Goal: Transaction & Acquisition: Purchase product/service

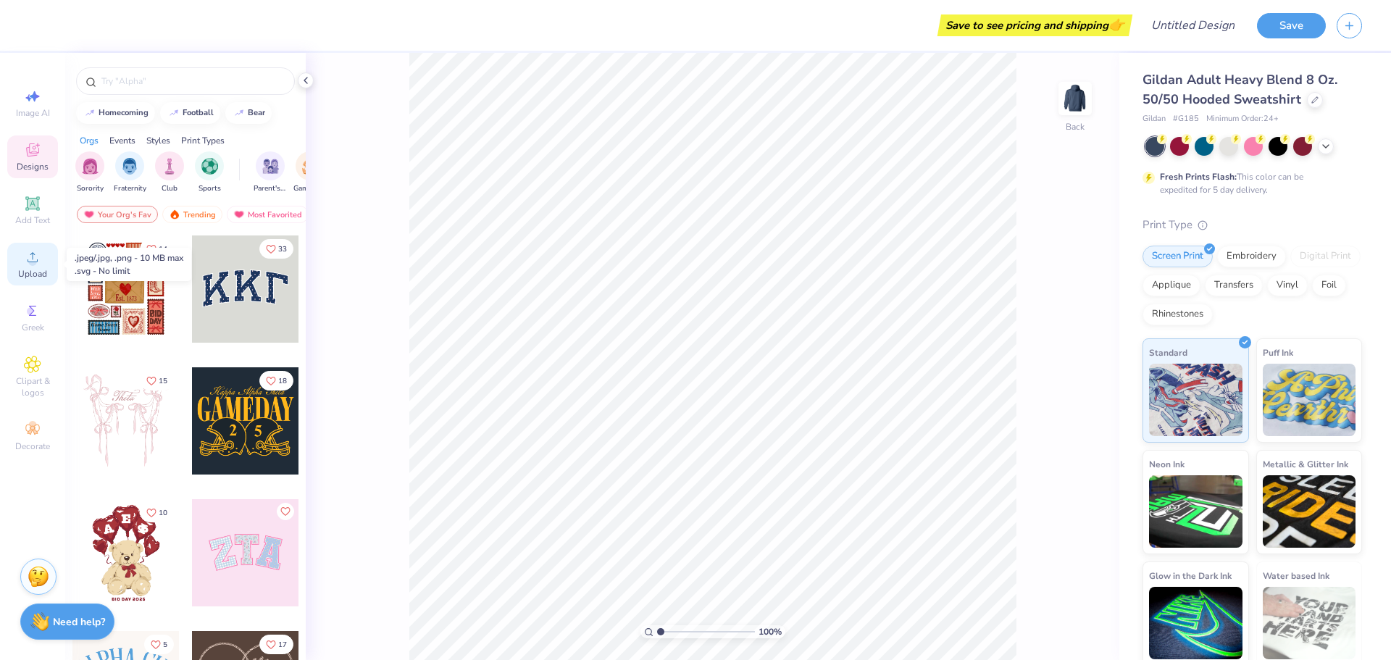
click at [31, 261] on circle at bounding box center [32, 262] width 8 height 8
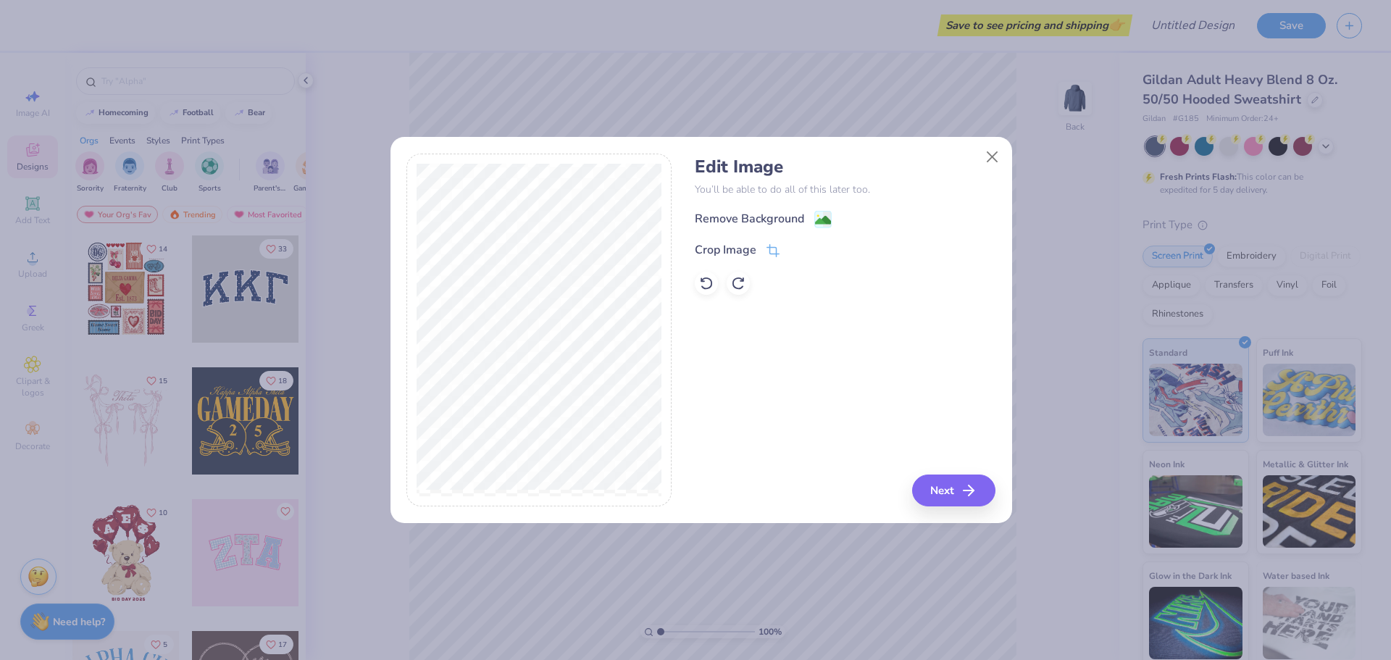
click at [737, 221] on div "Remove Background" at bounding box center [749, 218] width 109 height 17
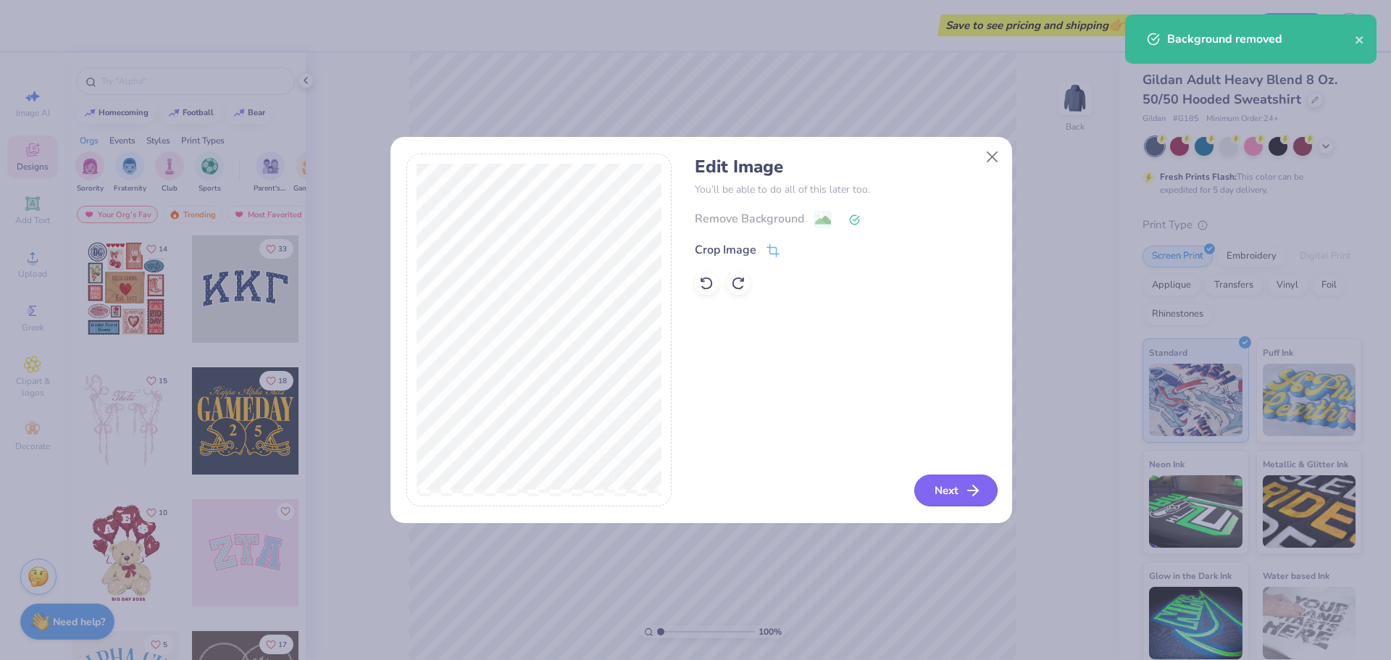
click at [945, 490] on button "Next" at bounding box center [955, 490] width 83 height 32
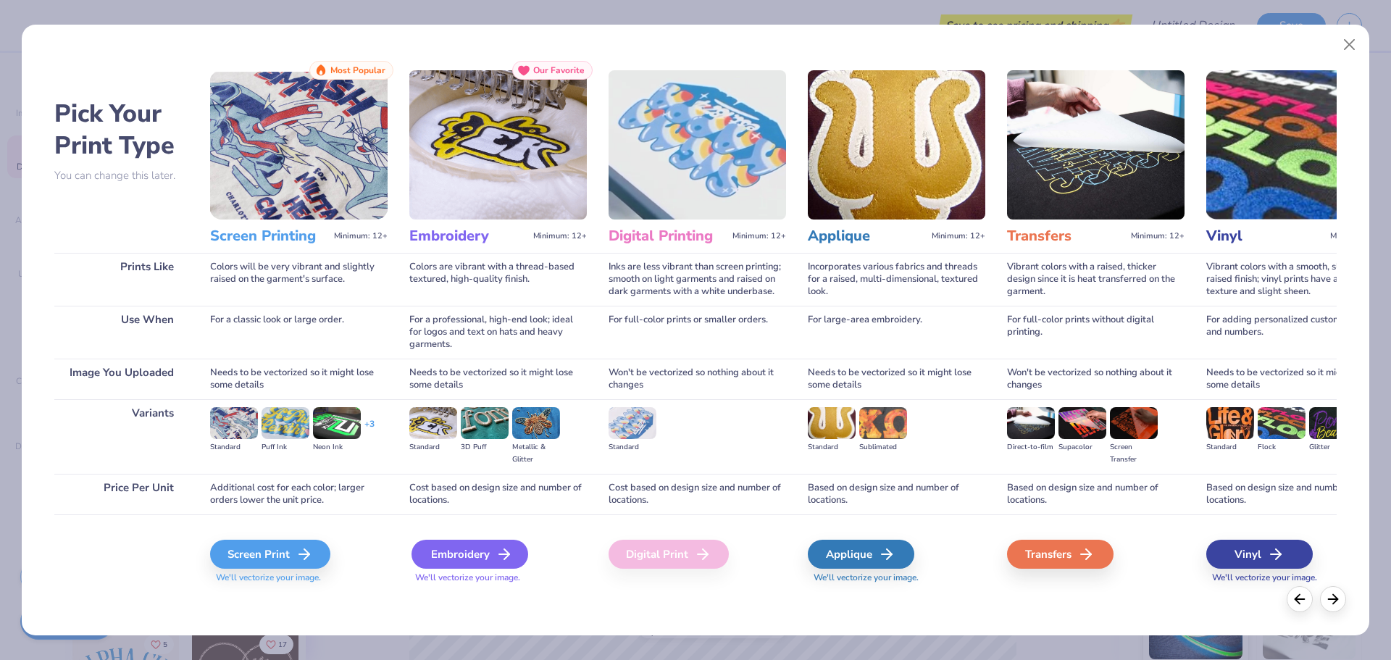
click at [458, 550] on div "Embroidery" at bounding box center [469, 554] width 117 height 29
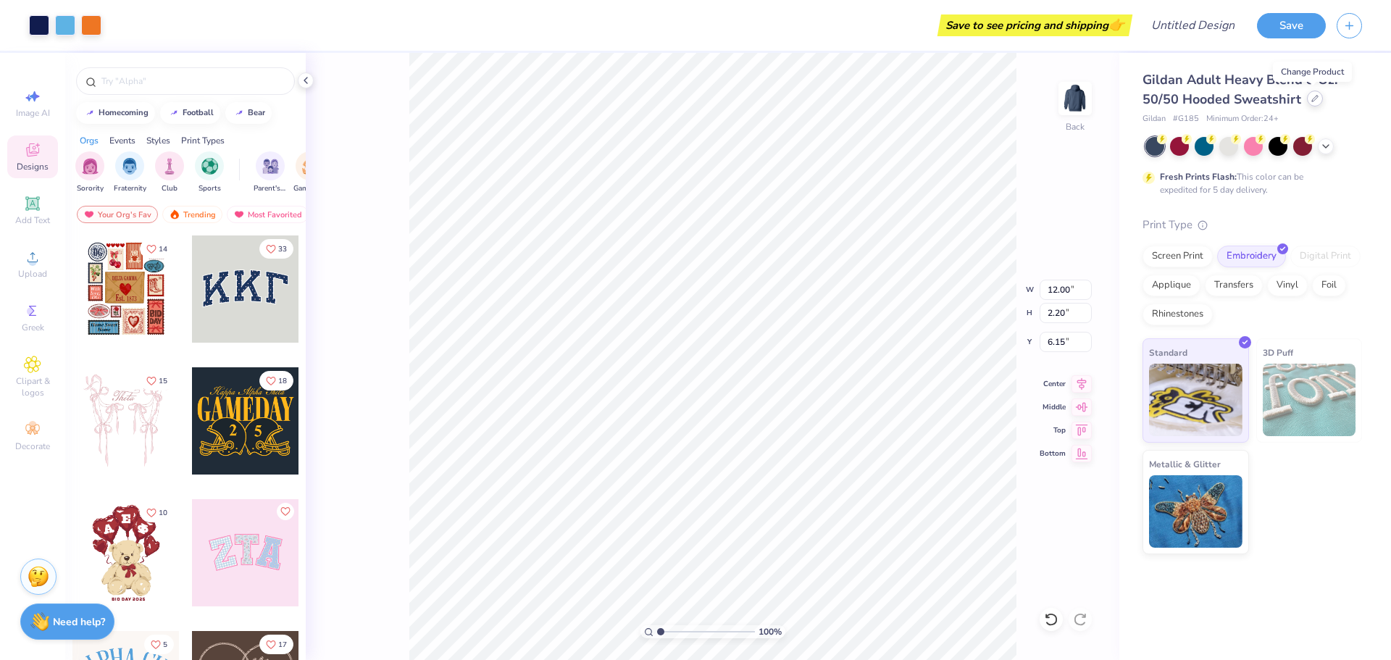
click at [1316, 97] on div at bounding box center [1315, 99] width 16 height 16
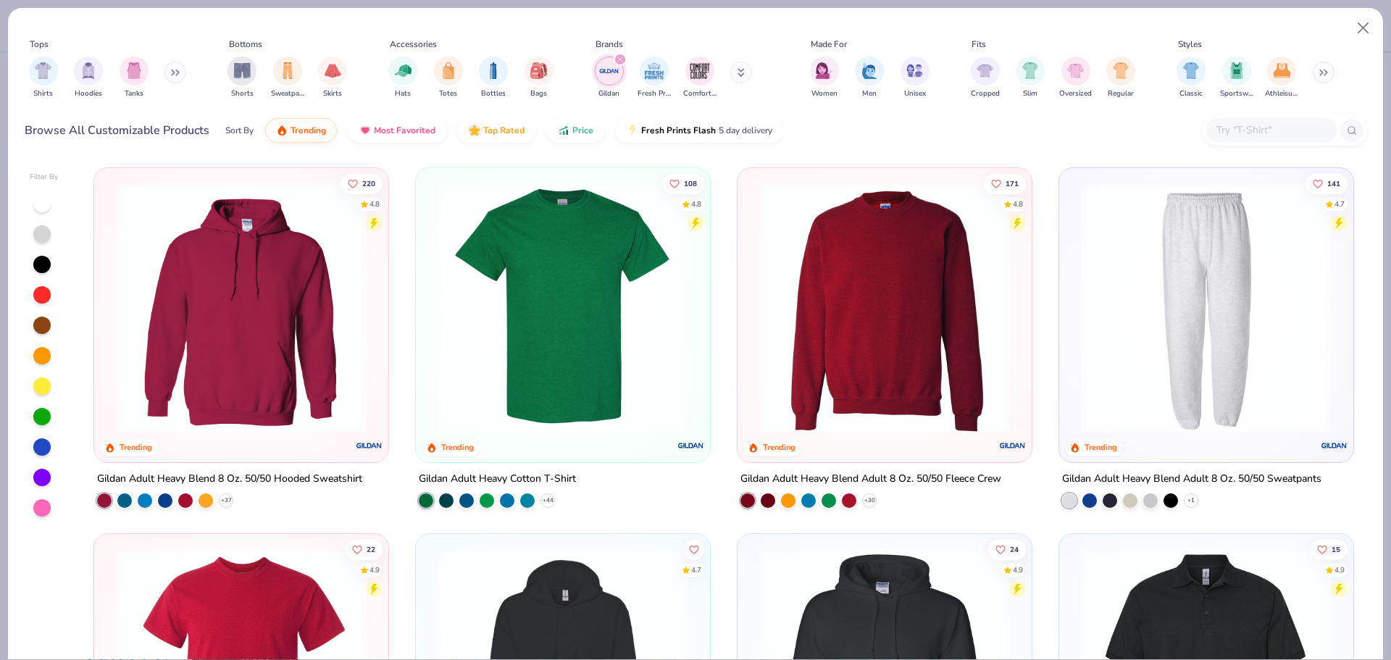
click at [195, 330] on img at bounding box center [241, 308] width 265 height 251
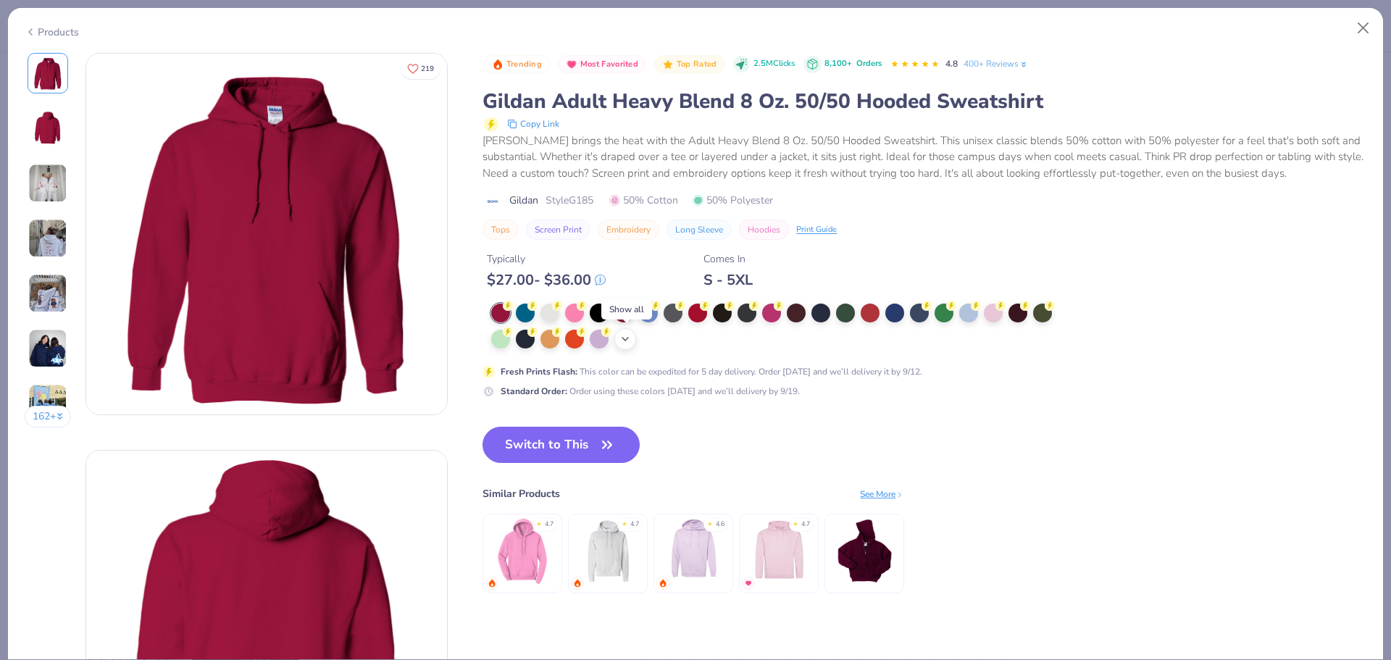
click at [622, 341] on icon at bounding box center [625, 339] width 12 height 12
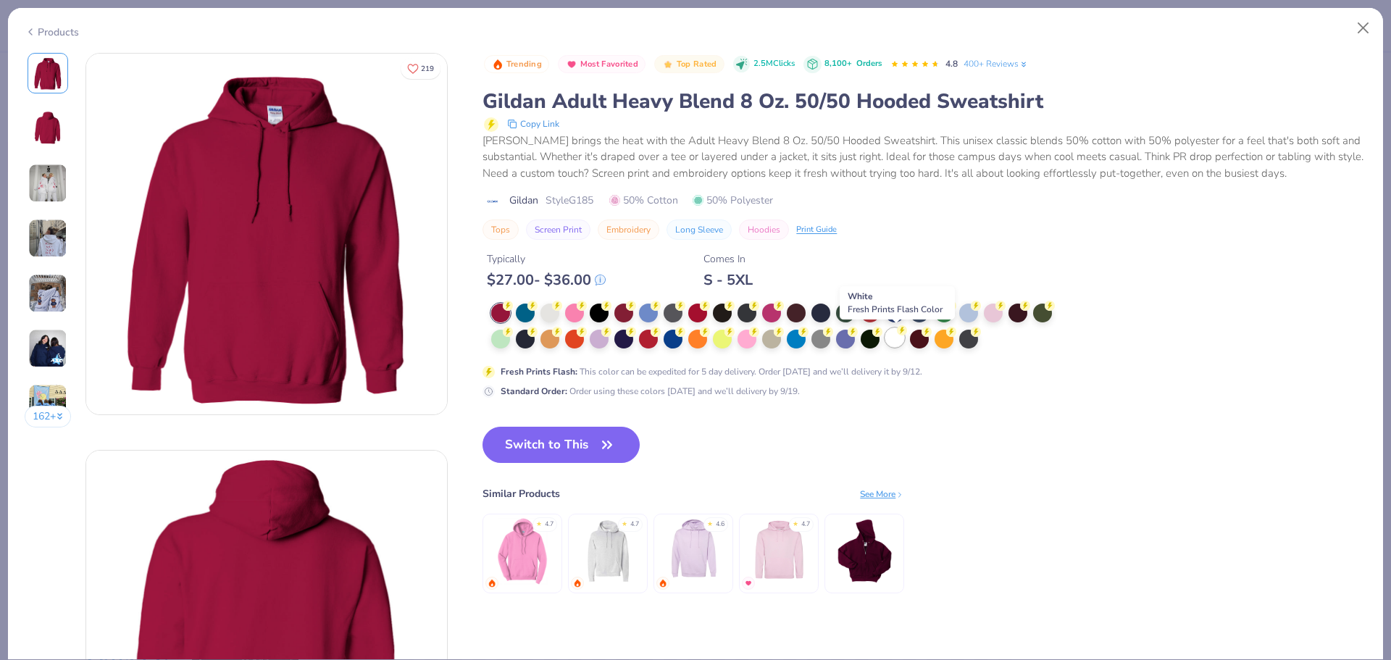
click at [894, 332] on div at bounding box center [894, 337] width 19 height 19
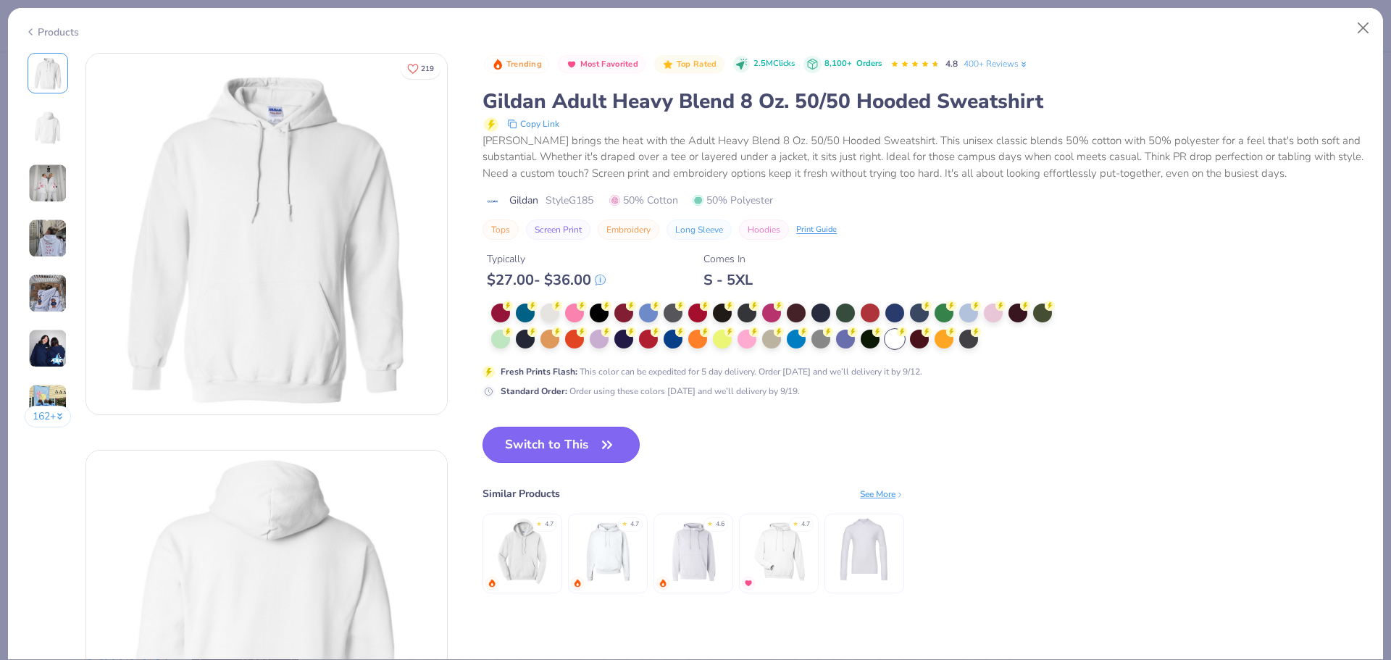
click at [528, 442] on button "Switch to This" at bounding box center [560, 445] width 157 height 36
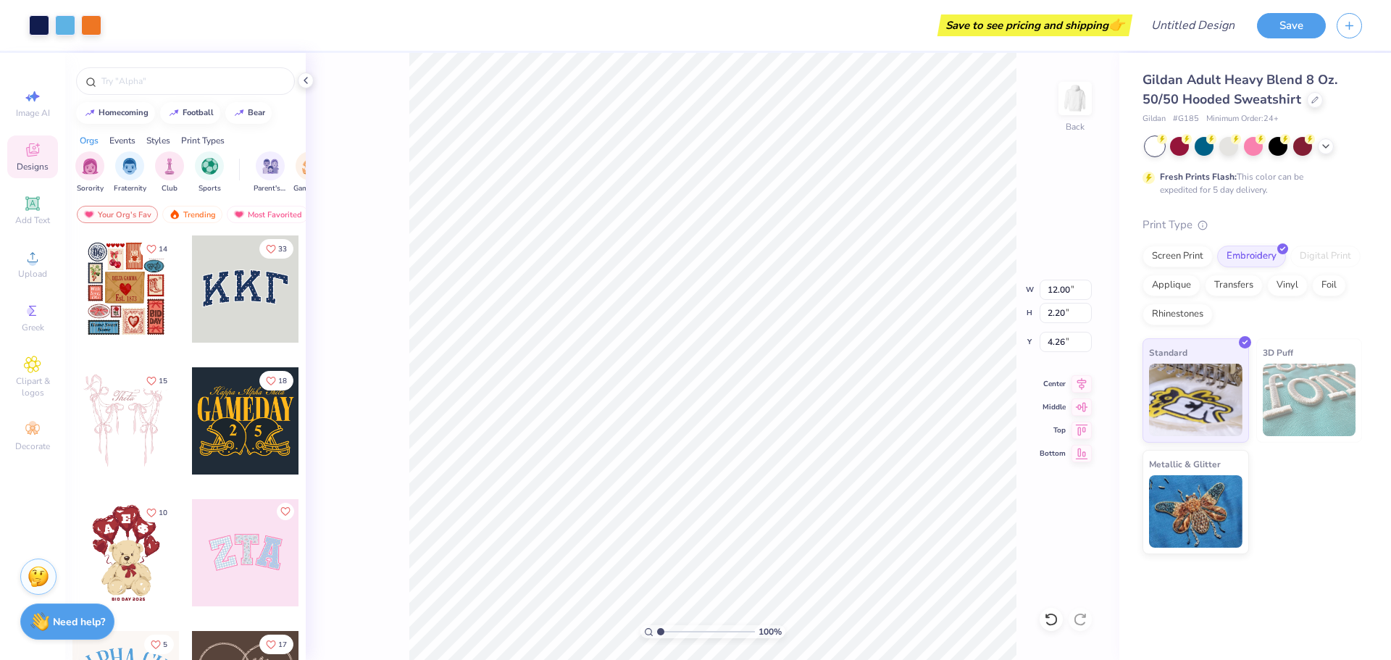
type input "4.26"
click at [1288, 23] on button "Save" at bounding box center [1291, 23] width 69 height 25
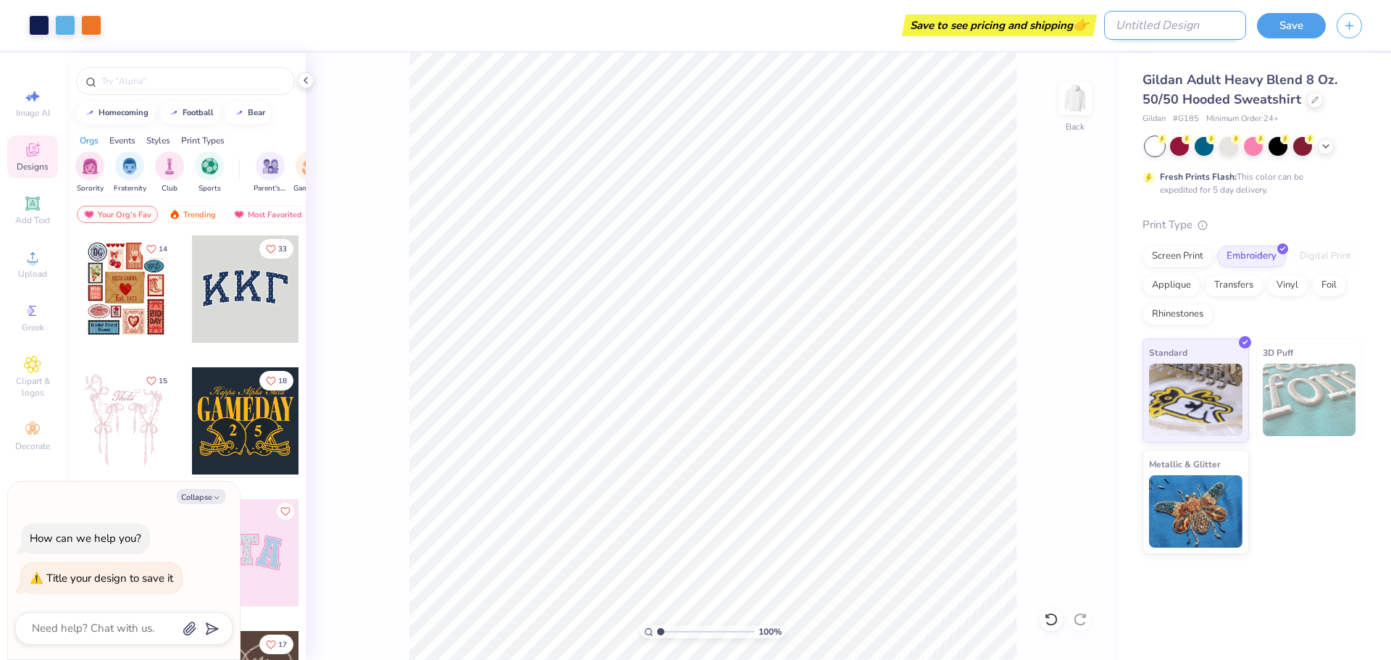
type textarea "x"
click at [1191, 22] on input "Design Title" at bounding box center [1175, 25] width 142 height 29
type input "V"
type textarea "x"
type input "VI"
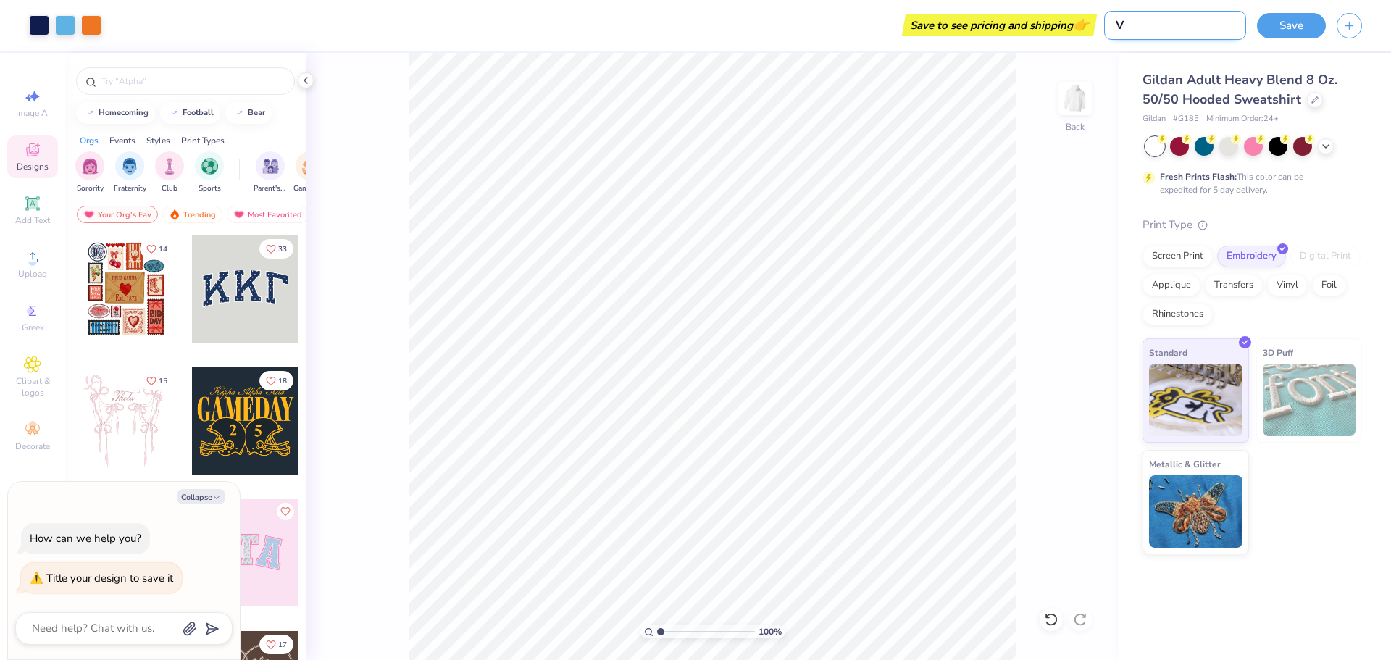
type textarea "x"
type input "VIP"
type textarea "x"
type input "VIPR"
type textarea "x"
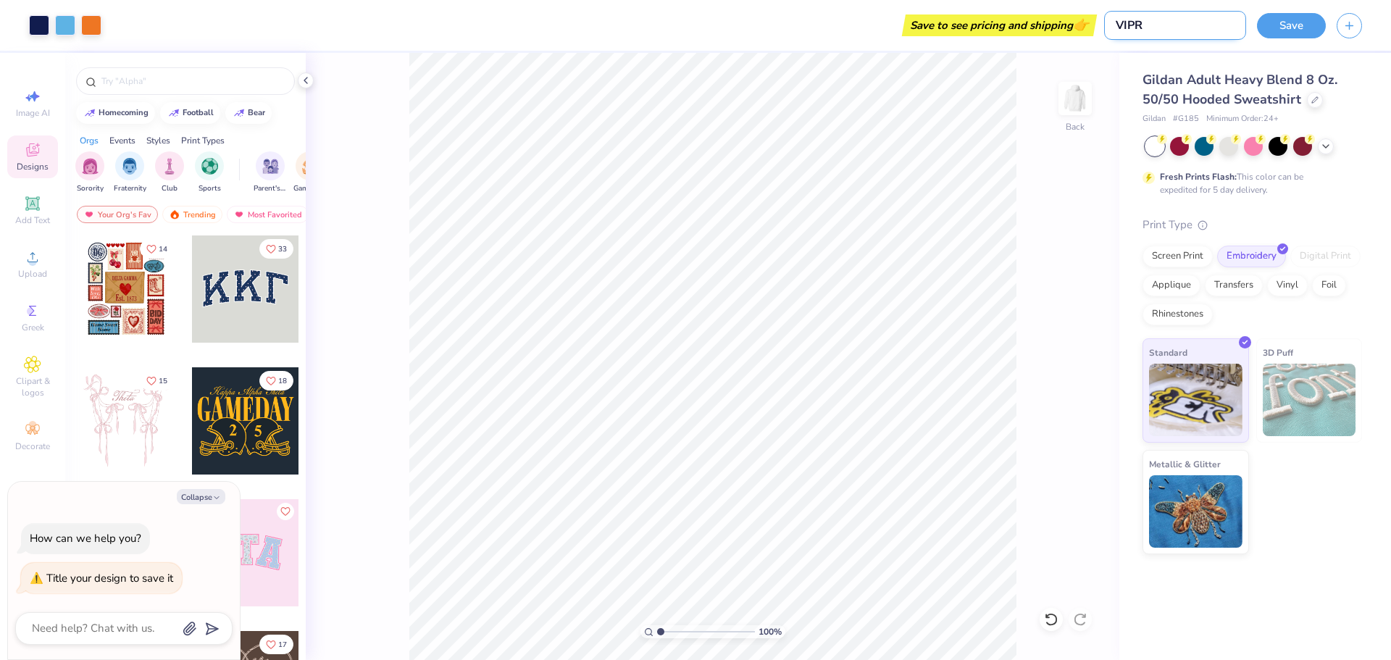
type input "VIPRE"
type textarea "x"
type input "VIPRE"
type textarea "x"
type input "VIPRE H"
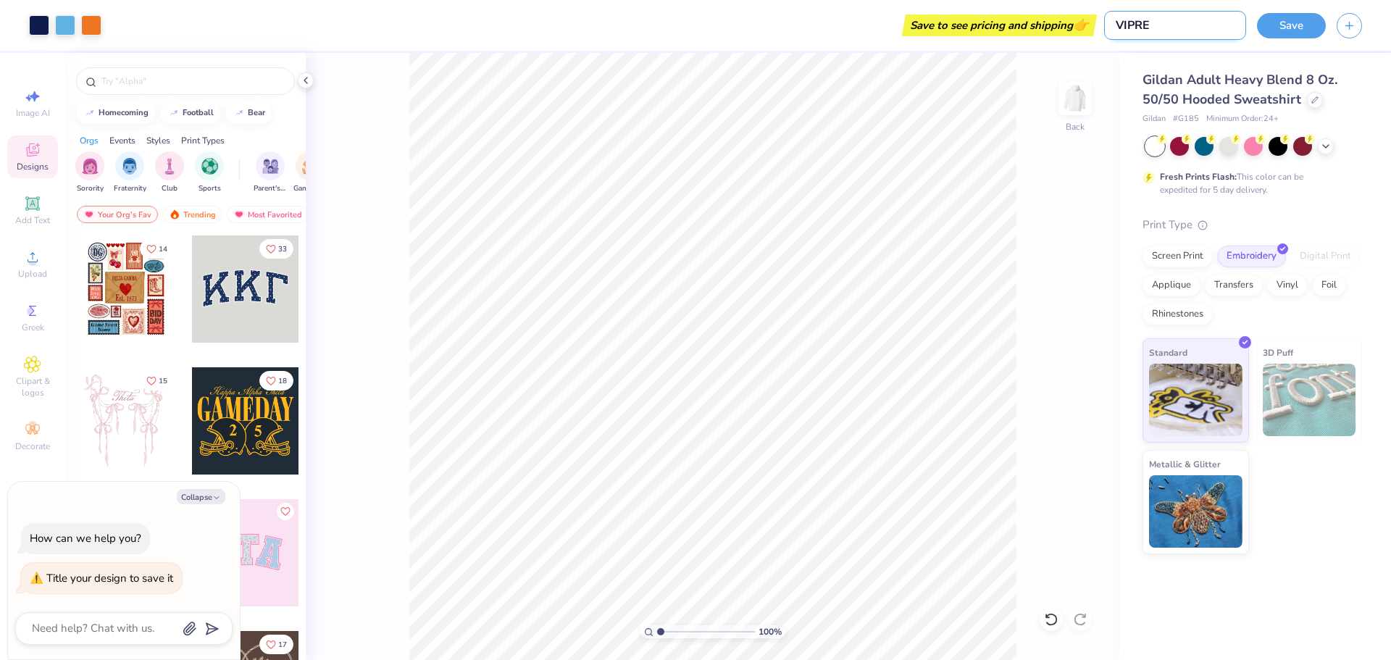
type textarea "x"
type input "VIPRE Ho"
type textarea "x"
type input "VIPRE Hoo"
type textarea "x"
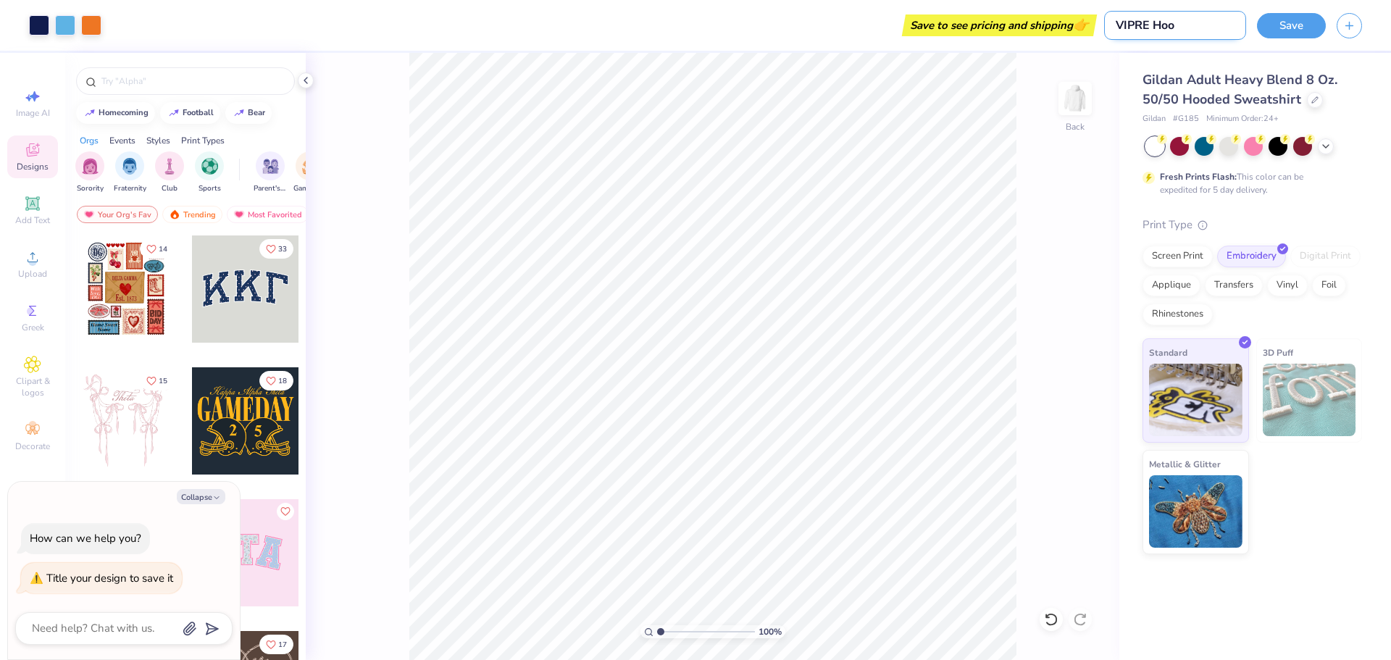
type input "VIPRE Hood"
type textarea "x"
type input "VIPRE Hoodi"
type textarea "x"
type input "VIPRE Hoodie"
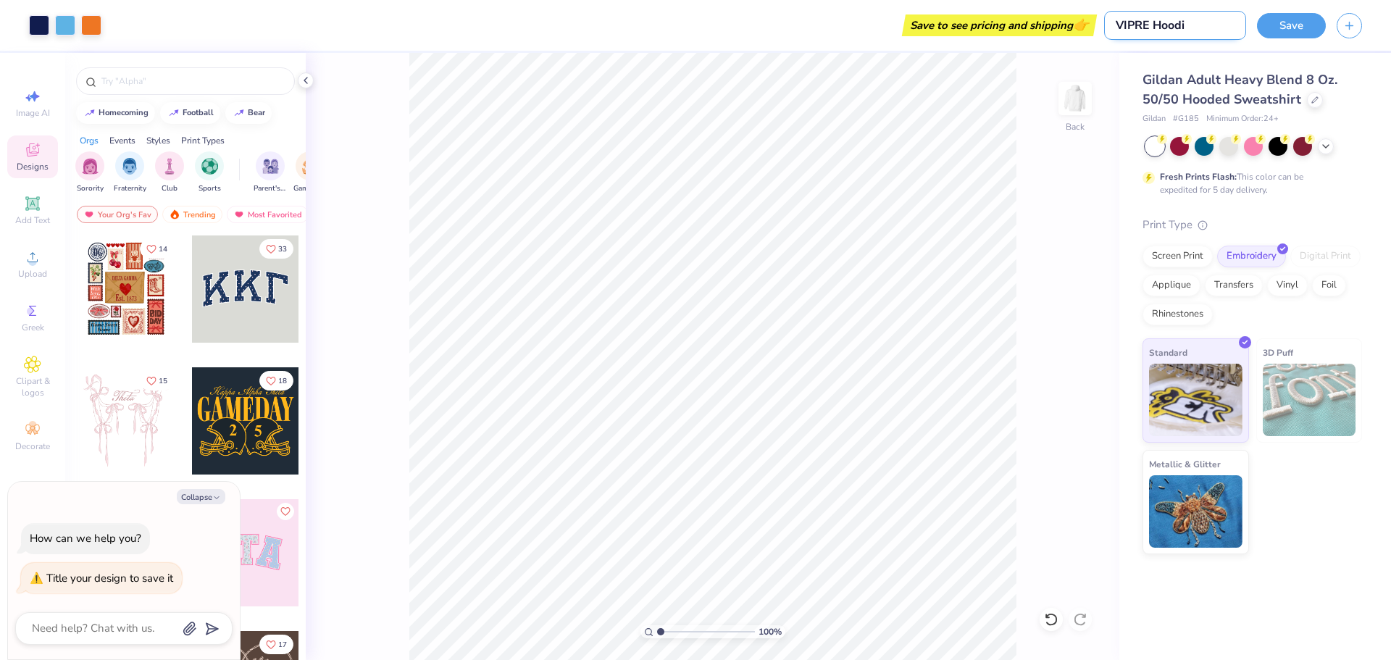
type textarea "x"
type input "VIPRE Hoodie"
click at [1304, 26] on button "Save" at bounding box center [1291, 23] width 69 height 25
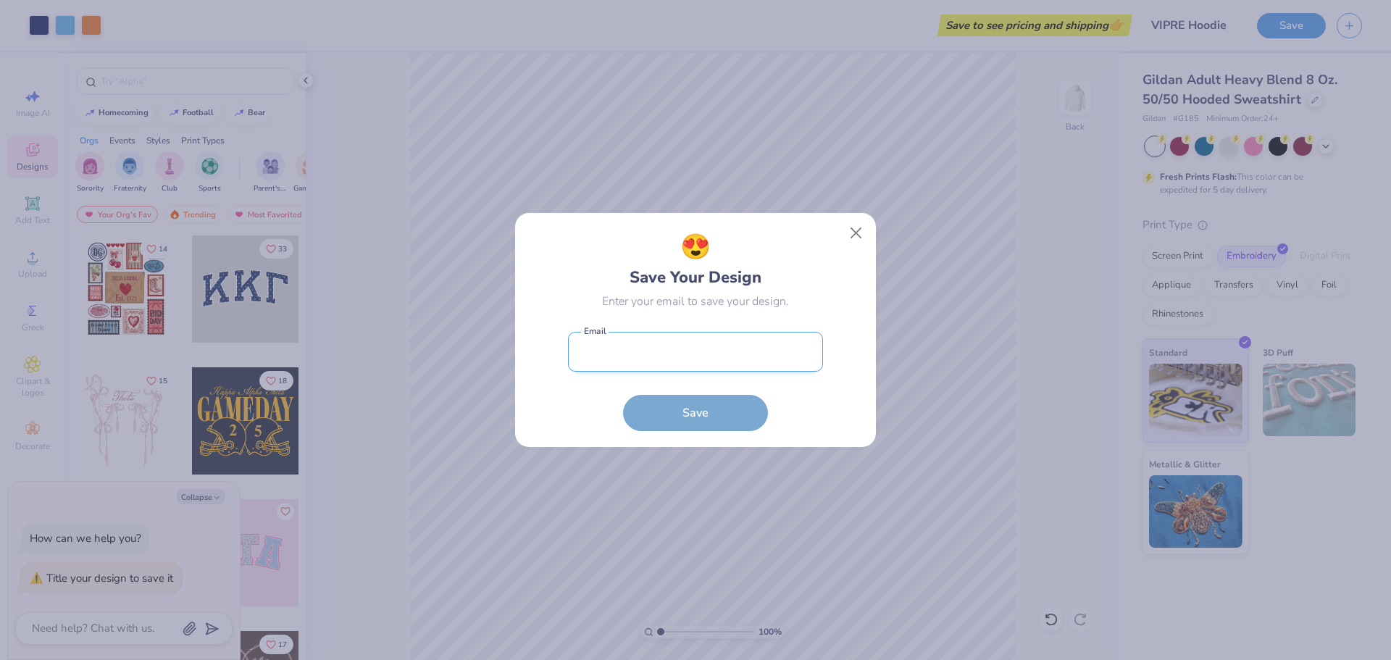
click at [696, 351] on input "email" at bounding box center [695, 352] width 255 height 40
type input "[PERSON_NAME][EMAIL_ADDRESS][PERSON_NAME][DOMAIN_NAME]"
click at [696, 410] on button "Save" at bounding box center [695, 409] width 145 height 36
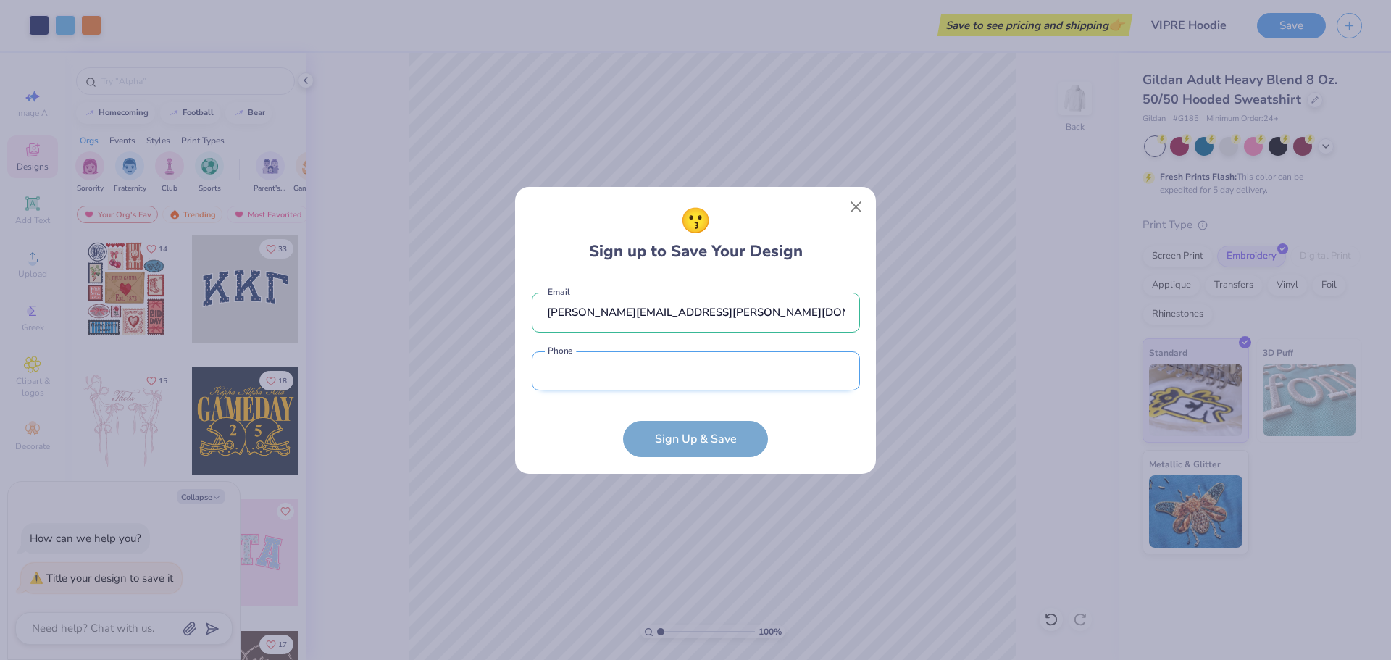
click at [607, 377] on input "tel" at bounding box center [696, 371] width 328 height 40
type input "[PHONE_NUMBER]"
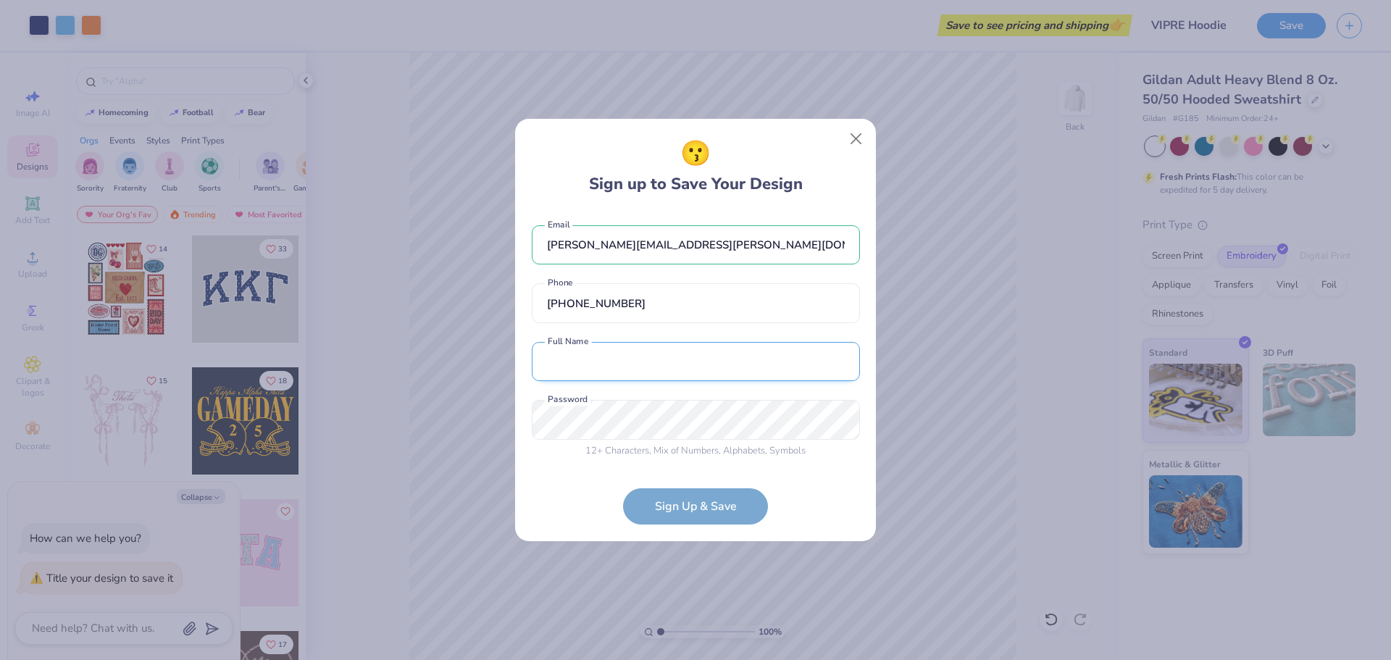
click at [612, 364] on input "text" at bounding box center [696, 362] width 328 height 40
type input "[PERSON_NAME]"
click at [727, 511] on form "[PERSON_NAME][EMAIL_ADDRESS][PERSON_NAME][DOMAIN_NAME] Email [PHONE_NUMBER] Pho…" at bounding box center [696, 368] width 328 height 314
click at [422, 432] on div "😗 Sign up to Save Your Design [PERSON_NAME][EMAIL_ADDRESS][PERSON_NAME][DOMAIN_…" at bounding box center [695, 330] width 1391 height 660
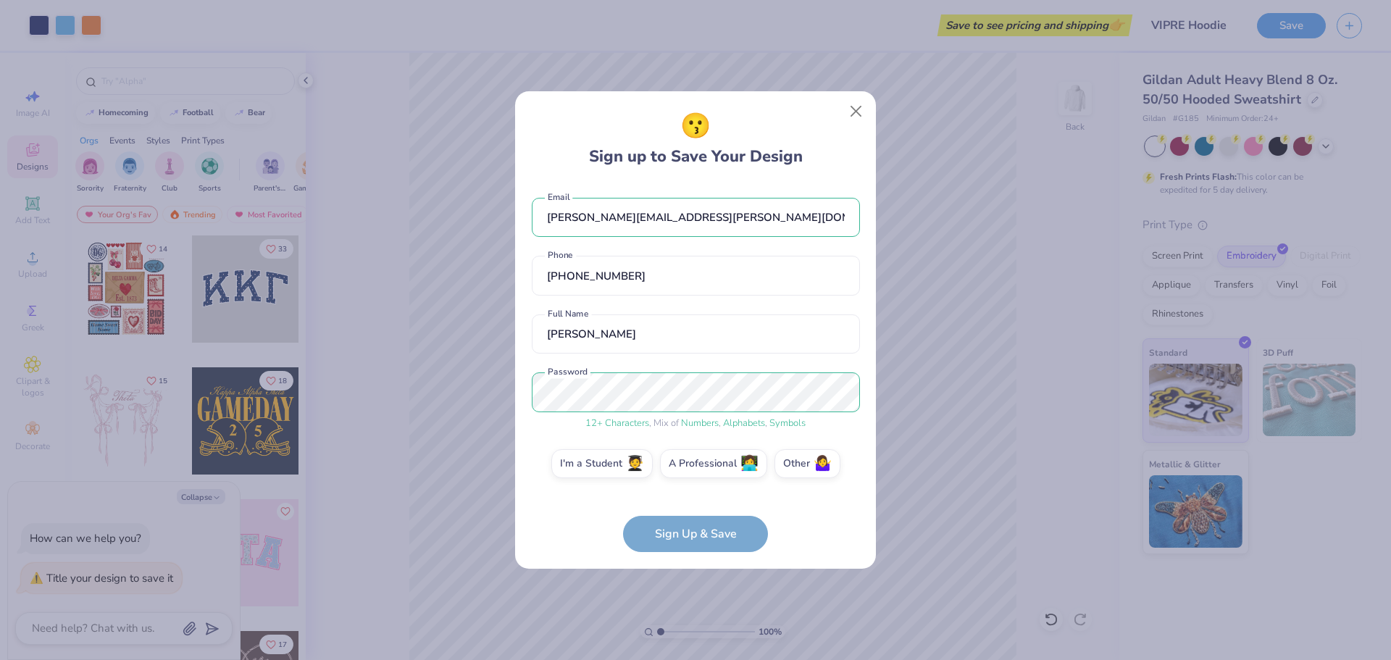
click at [712, 531] on form "[PERSON_NAME][EMAIL_ADDRESS][PERSON_NAME][DOMAIN_NAME] Email [PHONE_NUMBER] Pho…" at bounding box center [696, 367] width 328 height 369
click at [710, 464] on label "A Professional 👩‍💻" at bounding box center [713, 461] width 107 height 29
click at [700, 464] on input "A Professional 👩‍💻" at bounding box center [695, 467] width 9 height 9
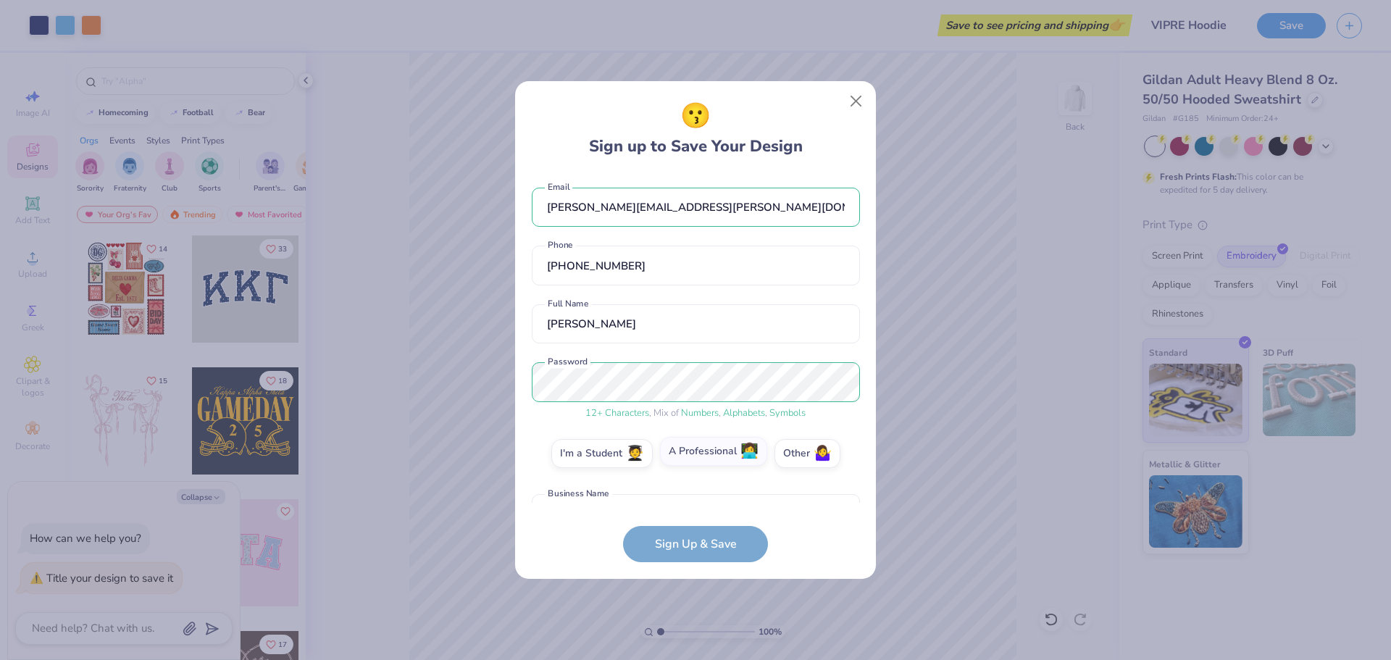
scroll to position [96, 0]
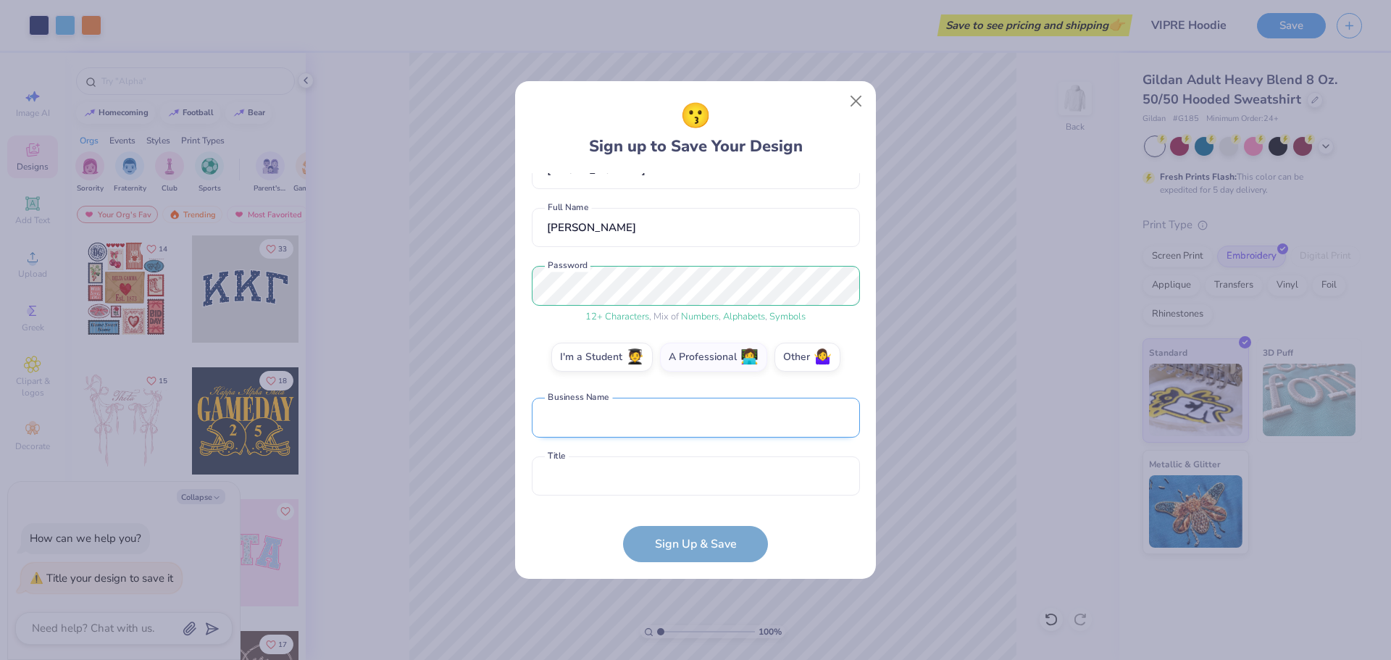
click at [612, 412] on input "text" at bounding box center [696, 418] width 328 height 40
type input "VIPRE Security Group"
click at [610, 479] on input "text" at bounding box center [696, 476] width 328 height 40
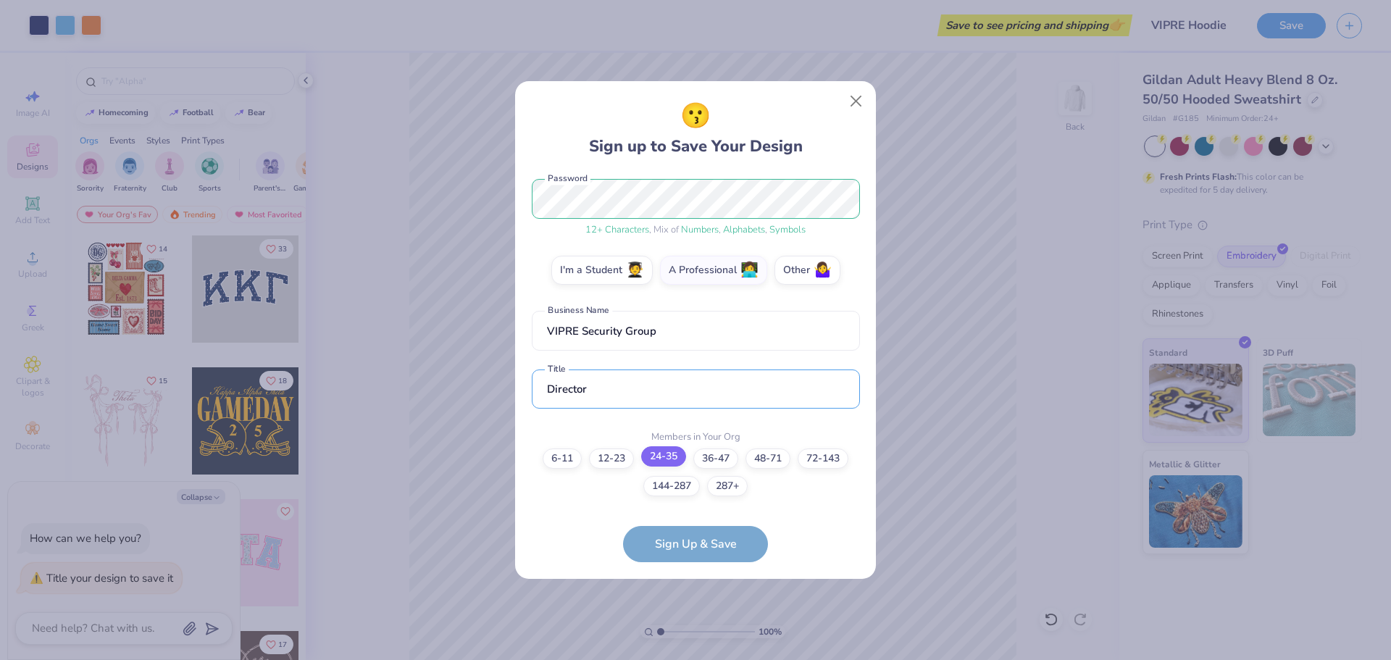
type input "Director"
click at [671, 459] on label "24-35" at bounding box center [663, 456] width 45 height 20
click at [691, 650] on input "24-35" at bounding box center [695, 654] width 9 height 9
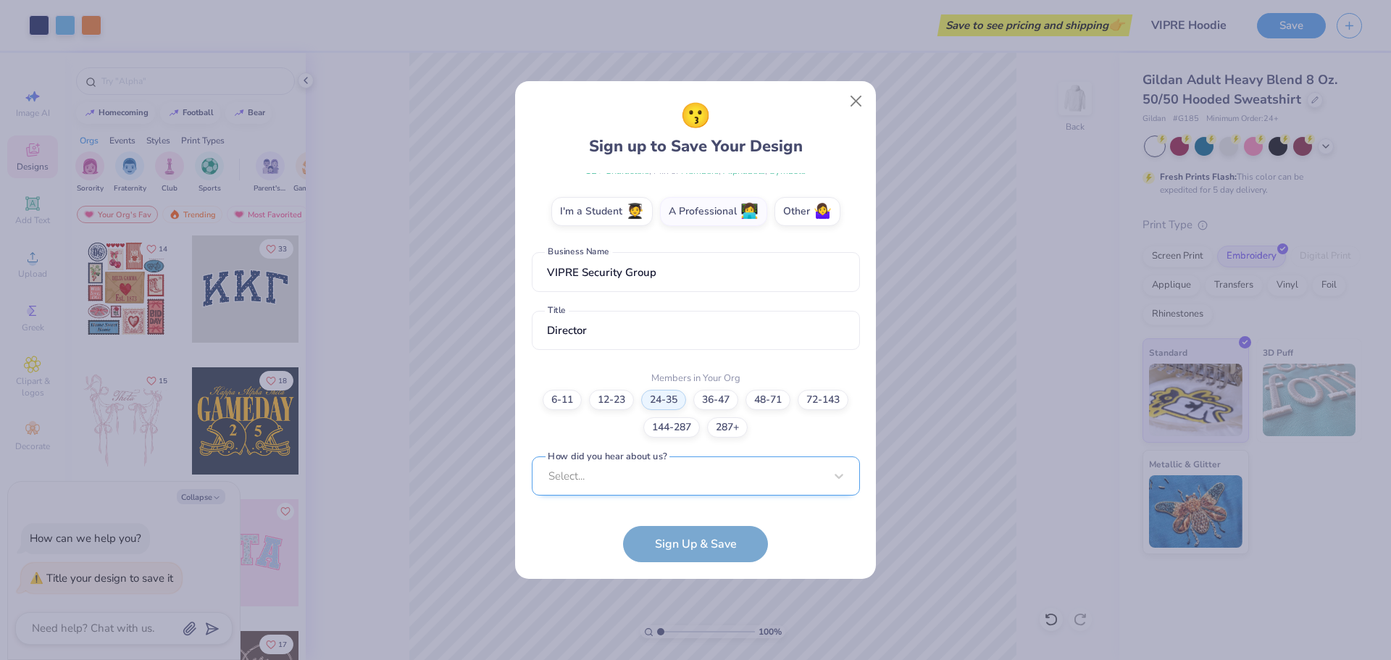
click at [647, 480] on div "Select..." at bounding box center [696, 476] width 328 height 40
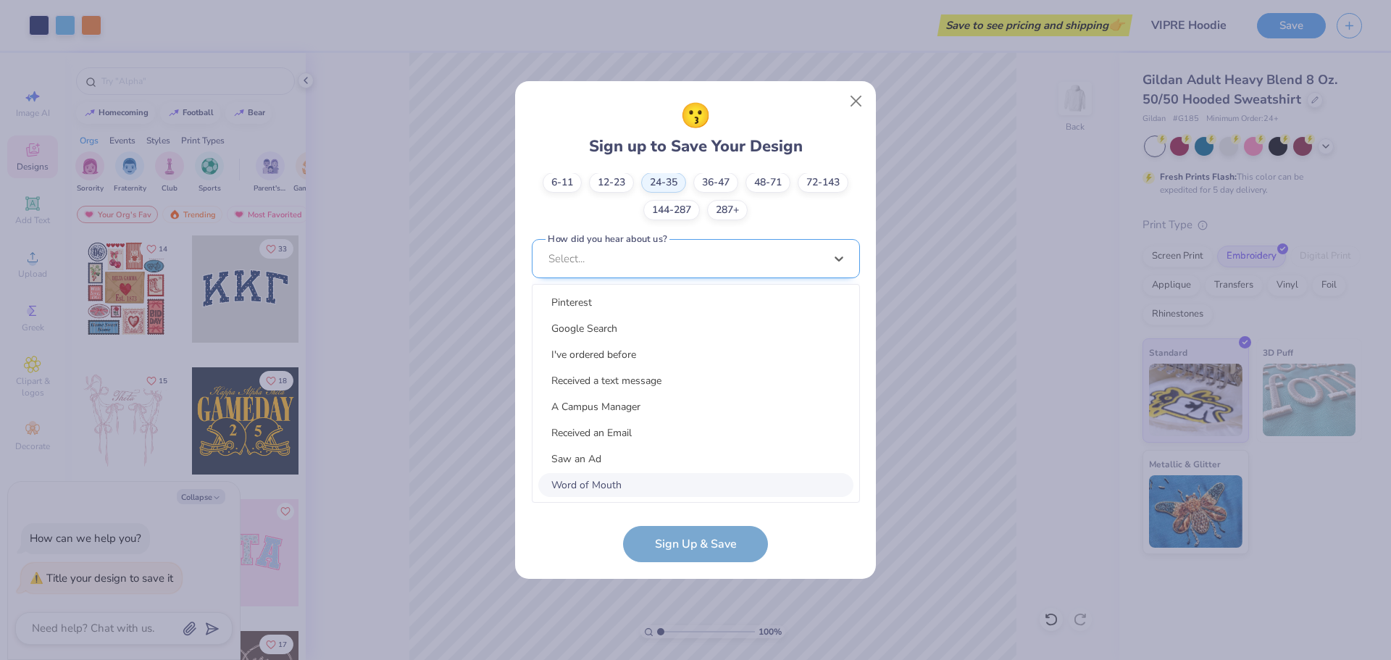
click at [647, 480] on div "Word of Mouth" at bounding box center [695, 485] width 315 height 24
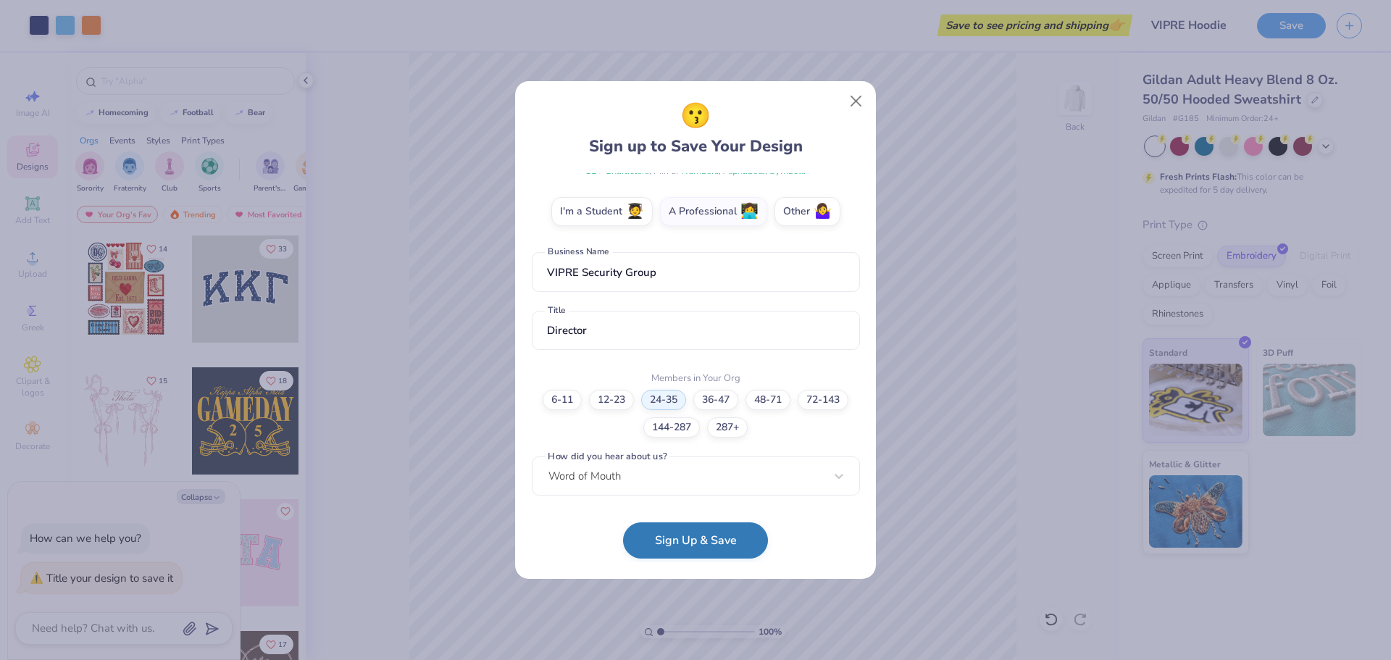
click at [704, 542] on button "Sign Up & Save" at bounding box center [695, 540] width 145 height 36
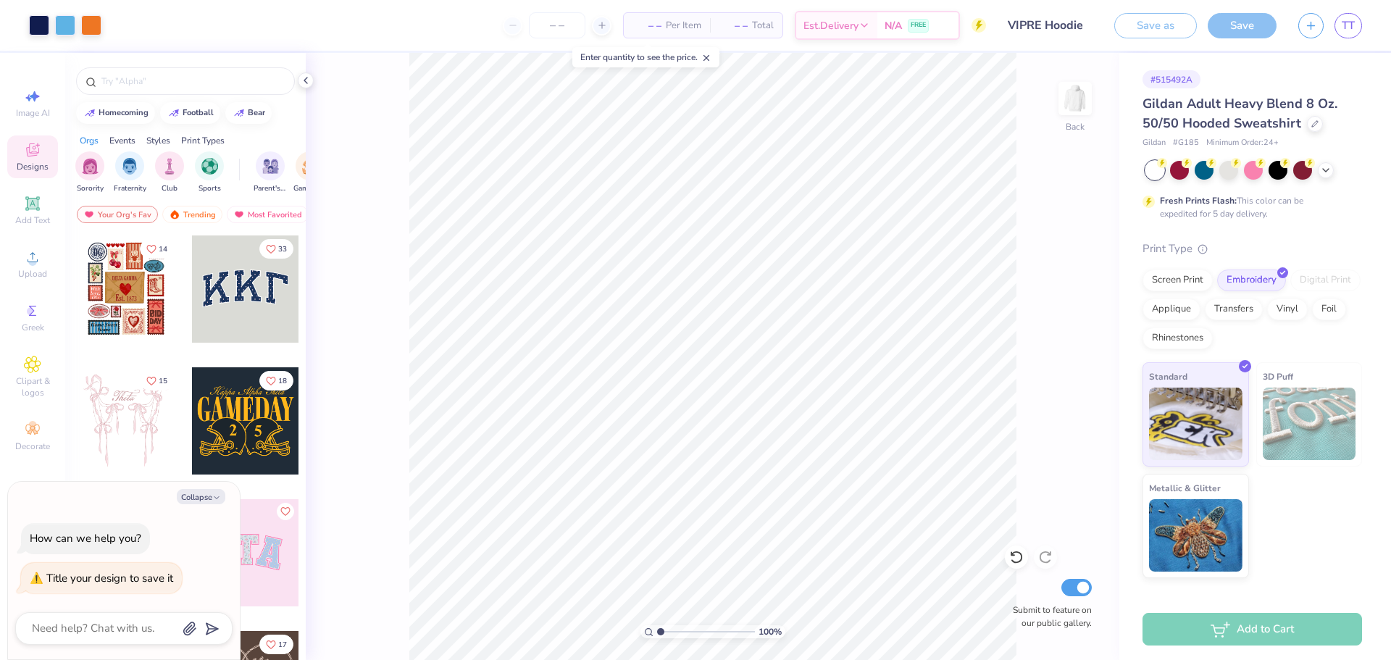
type textarea "x"
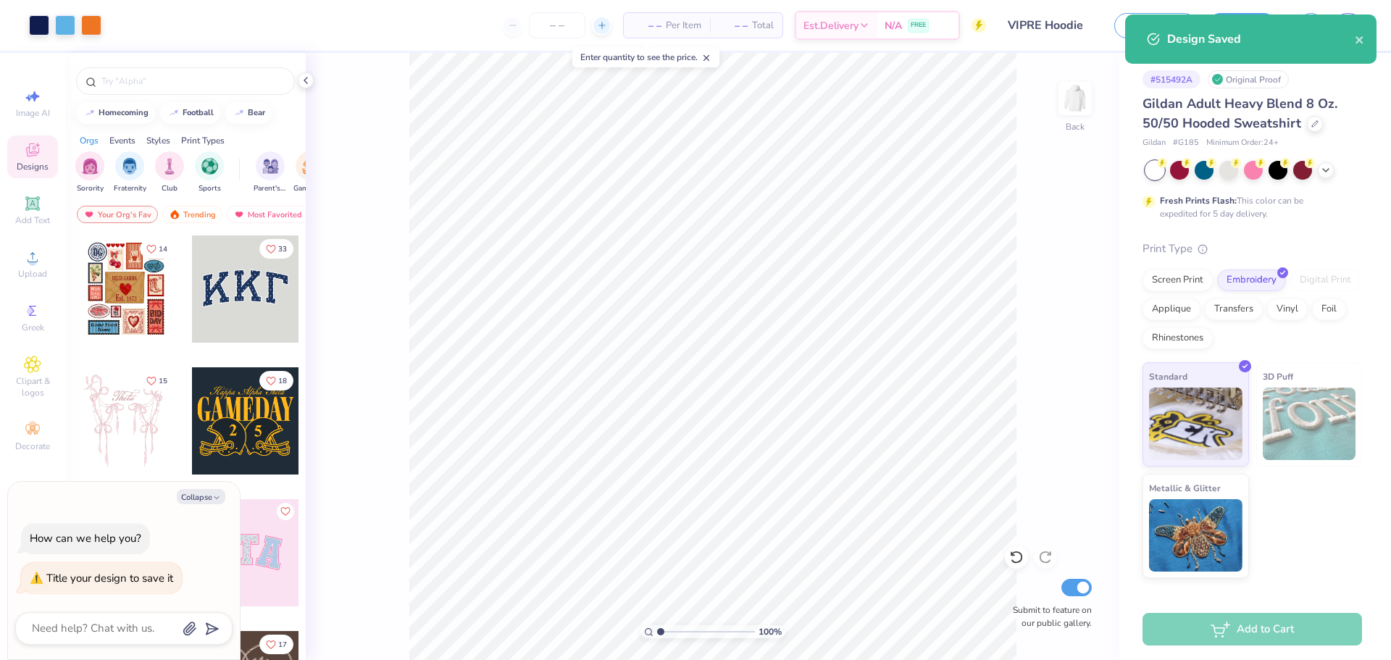
click at [599, 24] on icon at bounding box center [602, 25] width 10 height 10
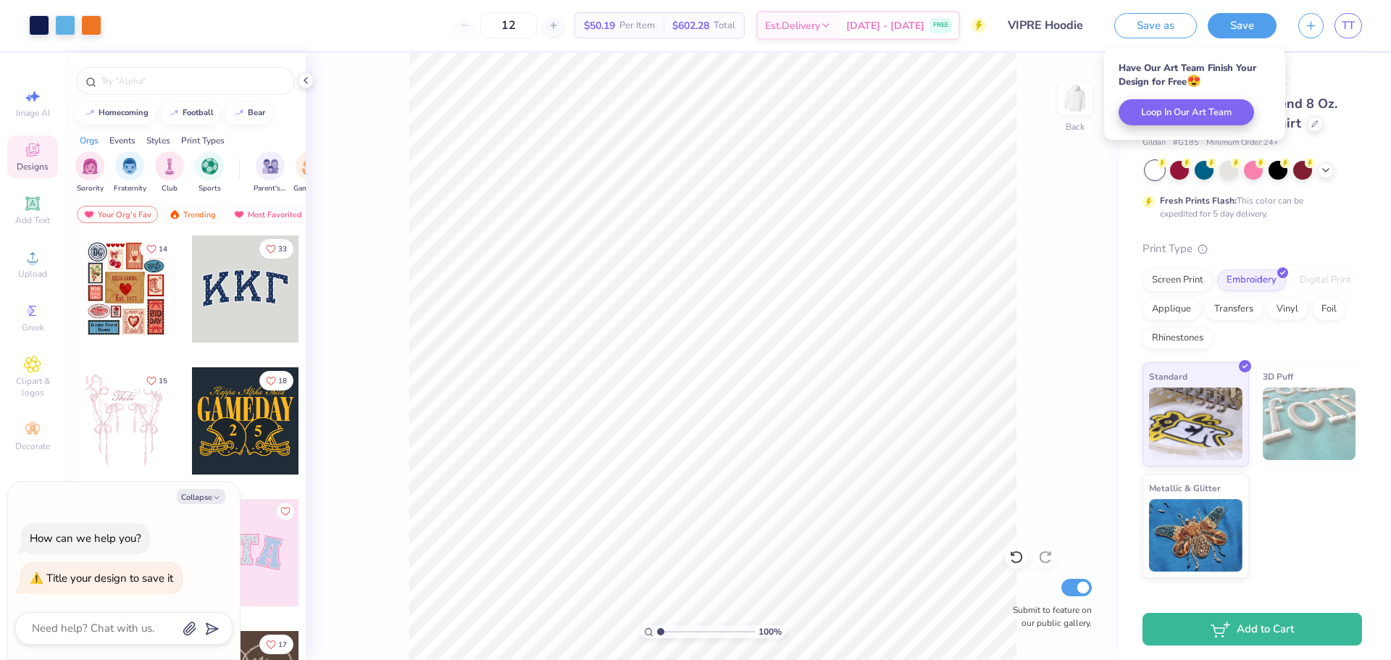
click at [599, 23] on span "$50.19" at bounding box center [599, 25] width 31 height 15
click at [563, 25] on div at bounding box center [553, 26] width 20 height 20
click at [592, 25] on div at bounding box center [602, 26] width 20 height 20
click at [558, 25] on icon at bounding box center [553, 25] width 10 height 10
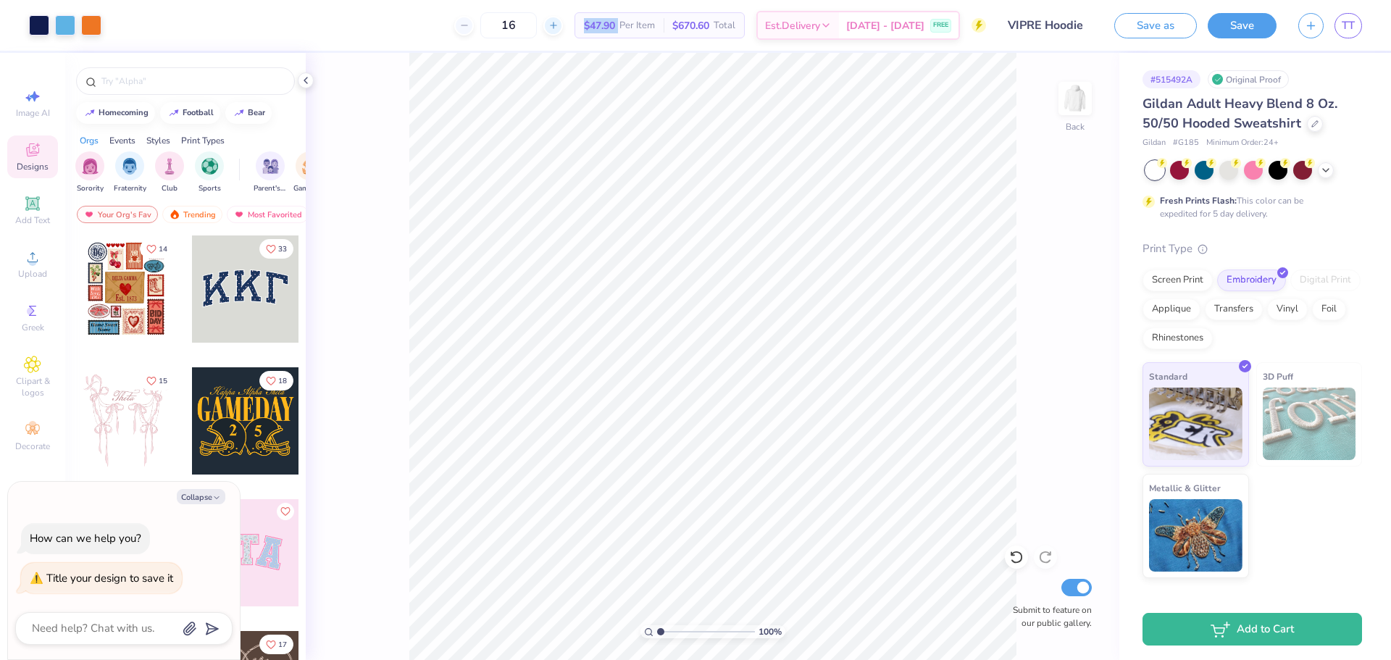
click at [558, 25] on icon at bounding box center [553, 25] width 10 height 10
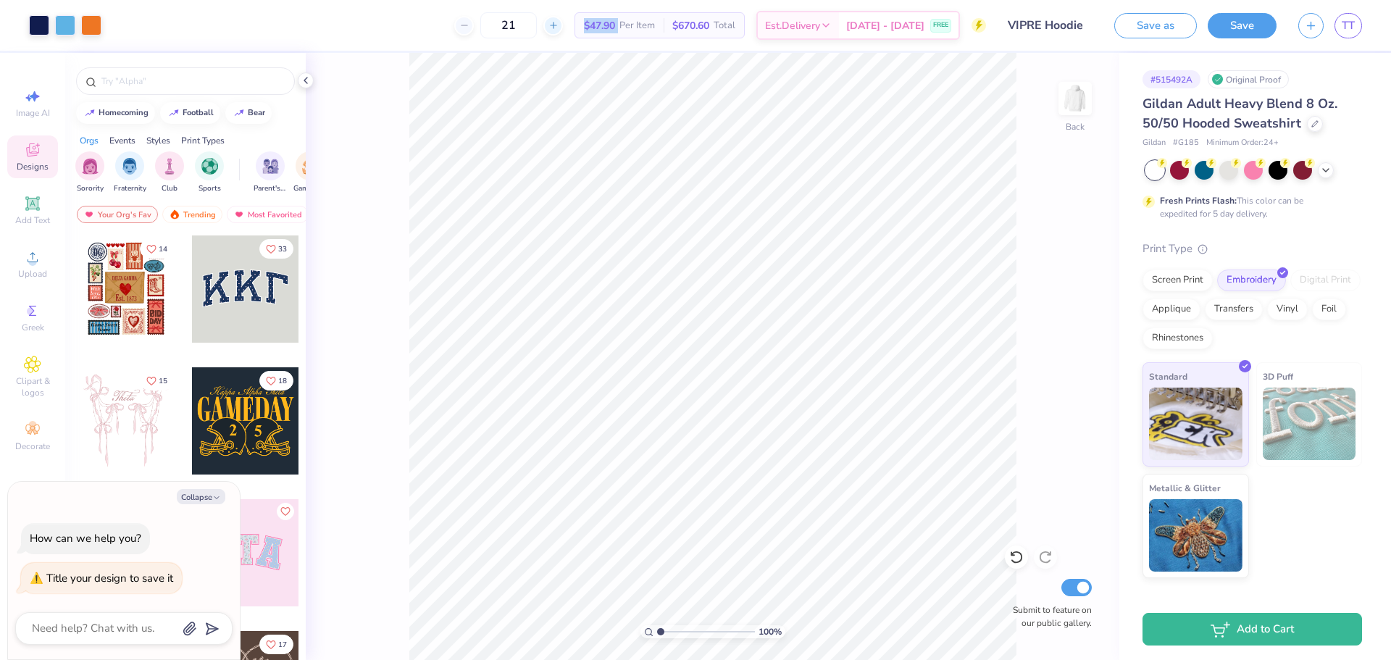
click at [558, 25] on icon at bounding box center [553, 25] width 10 height 10
click at [558, 24] on icon at bounding box center [553, 25] width 10 height 10
type input "25"
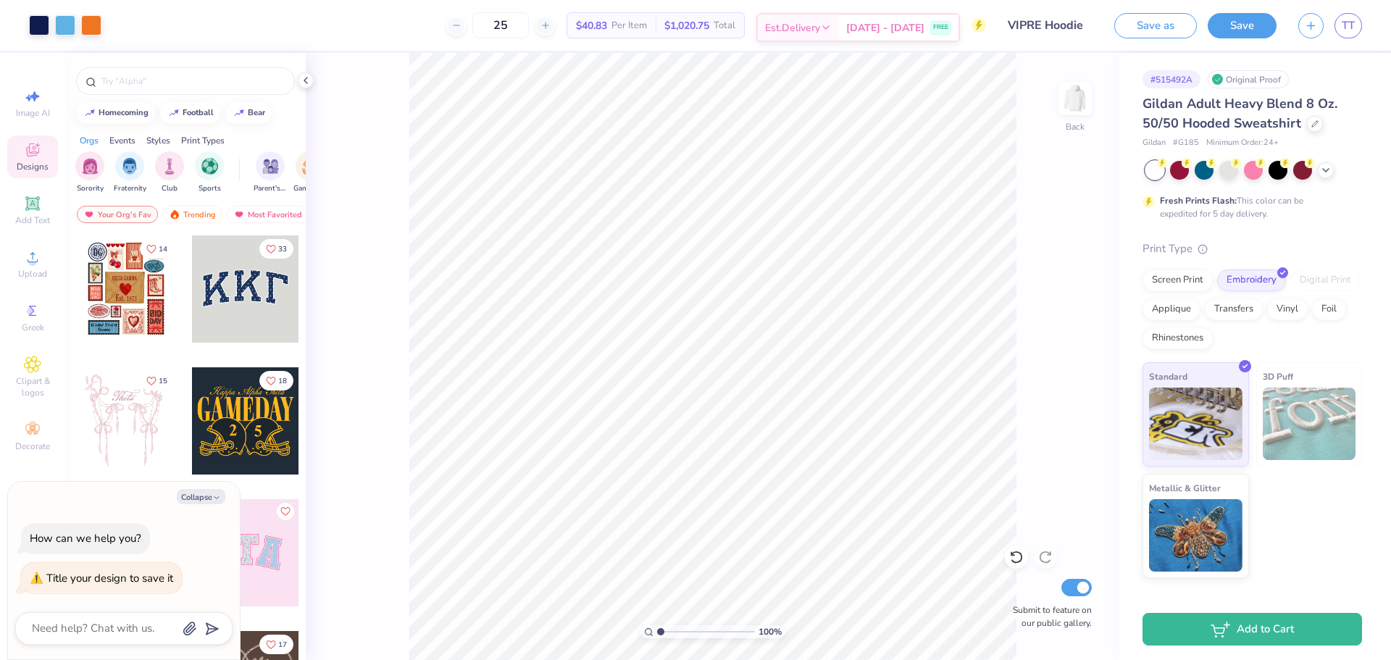
click at [887, 29] on span "[DATE] - [DATE]" at bounding box center [885, 27] width 78 height 15
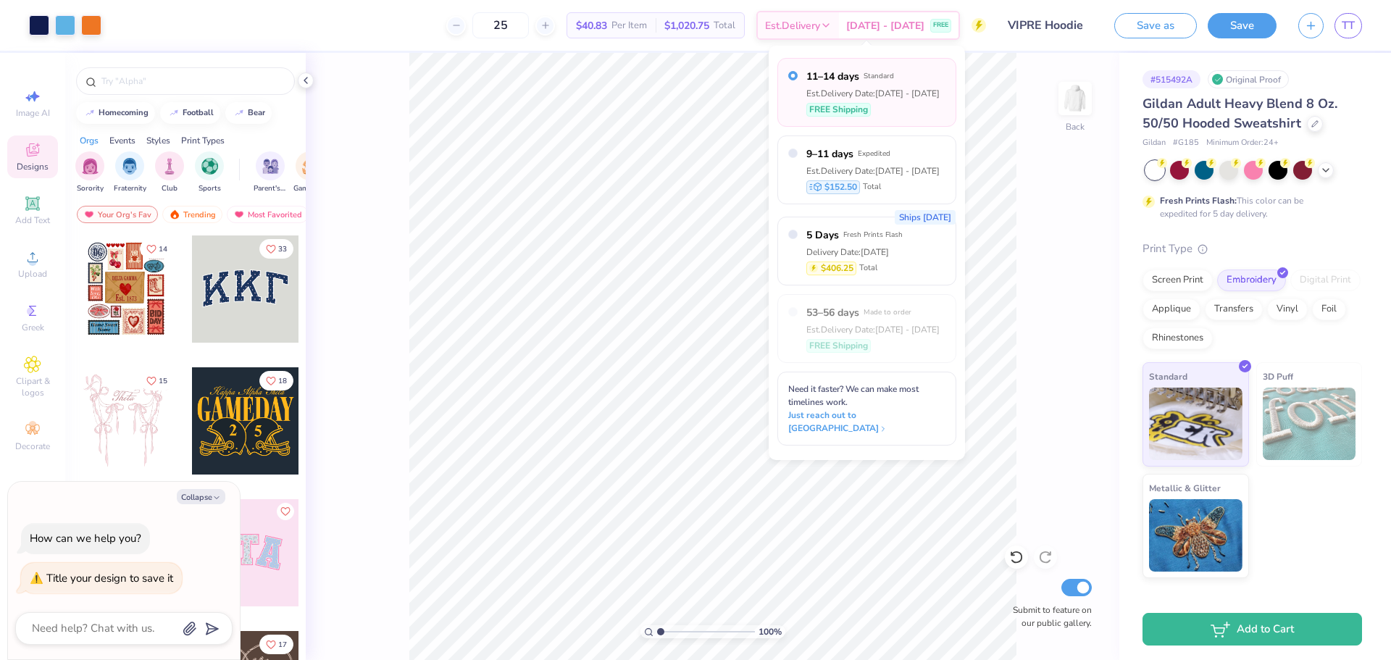
click at [910, 104] on div "FREE Shipping" at bounding box center [872, 110] width 133 height 14
type textarea "x"
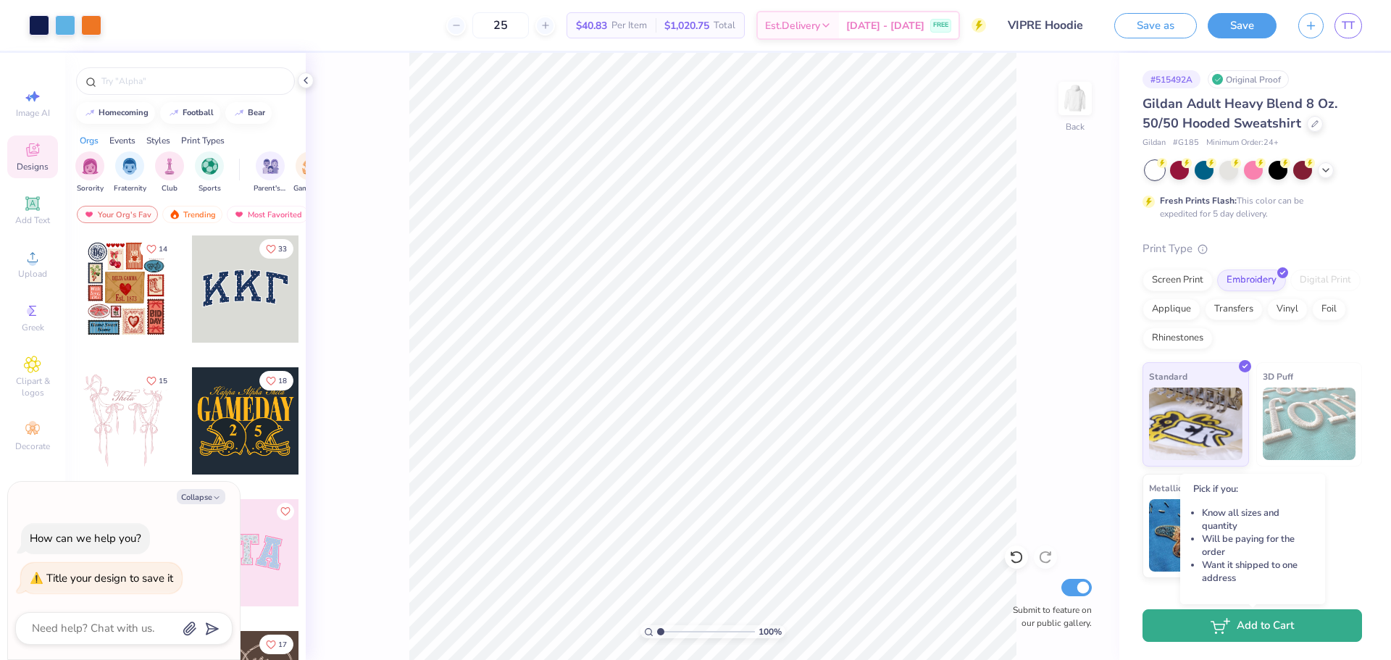
click at [1246, 624] on button "Add to Cart" at bounding box center [1251, 625] width 219 height 33
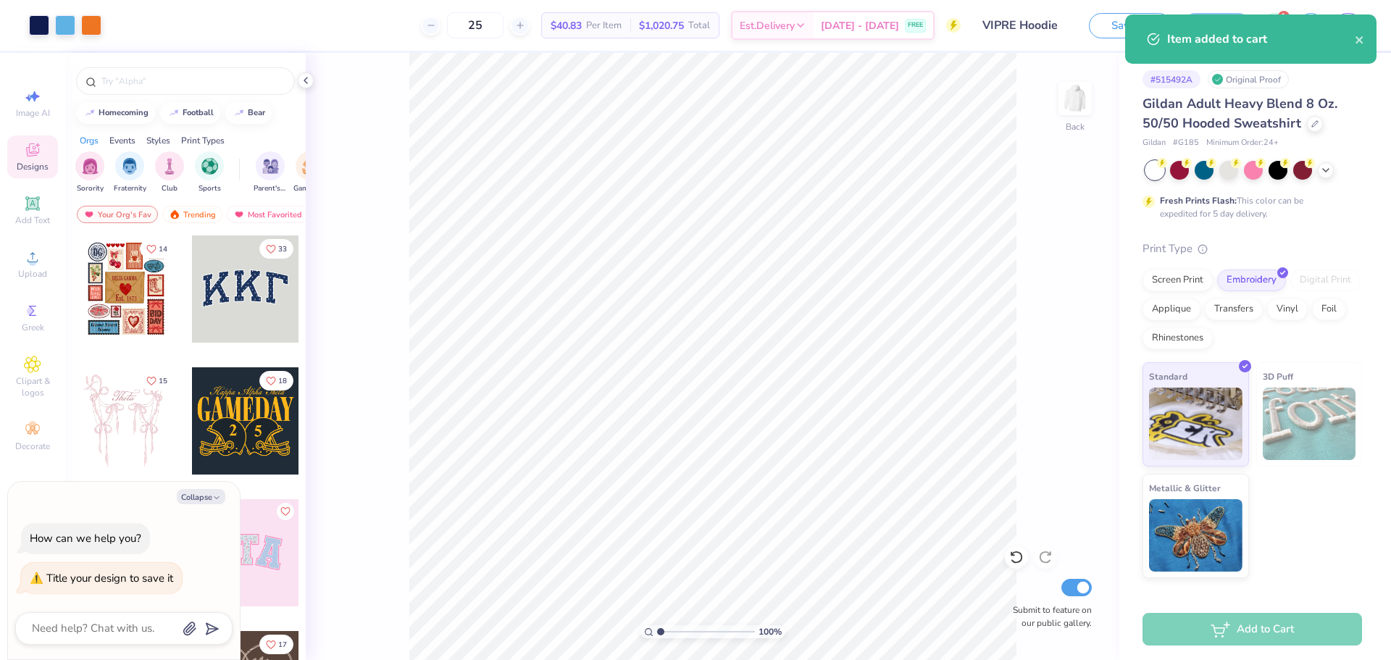
click at [1299, 35] on div "Item added to cart" at bounding box center [1261, 38] width 188 height 17
click at [1354, 42] on icon "close" at bounding box center [1359, 40] width 10 height 12
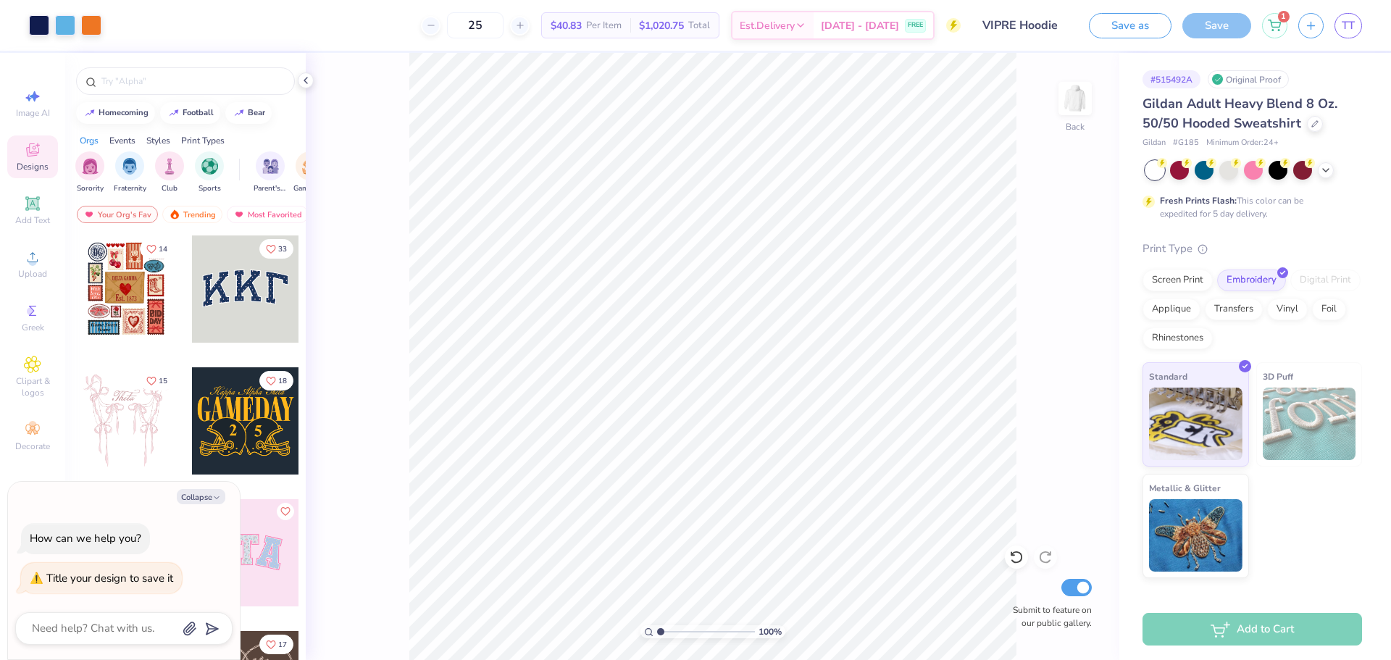
click at [1269, 25] on icon at bounding box center [1273, 26] width 13 height 12
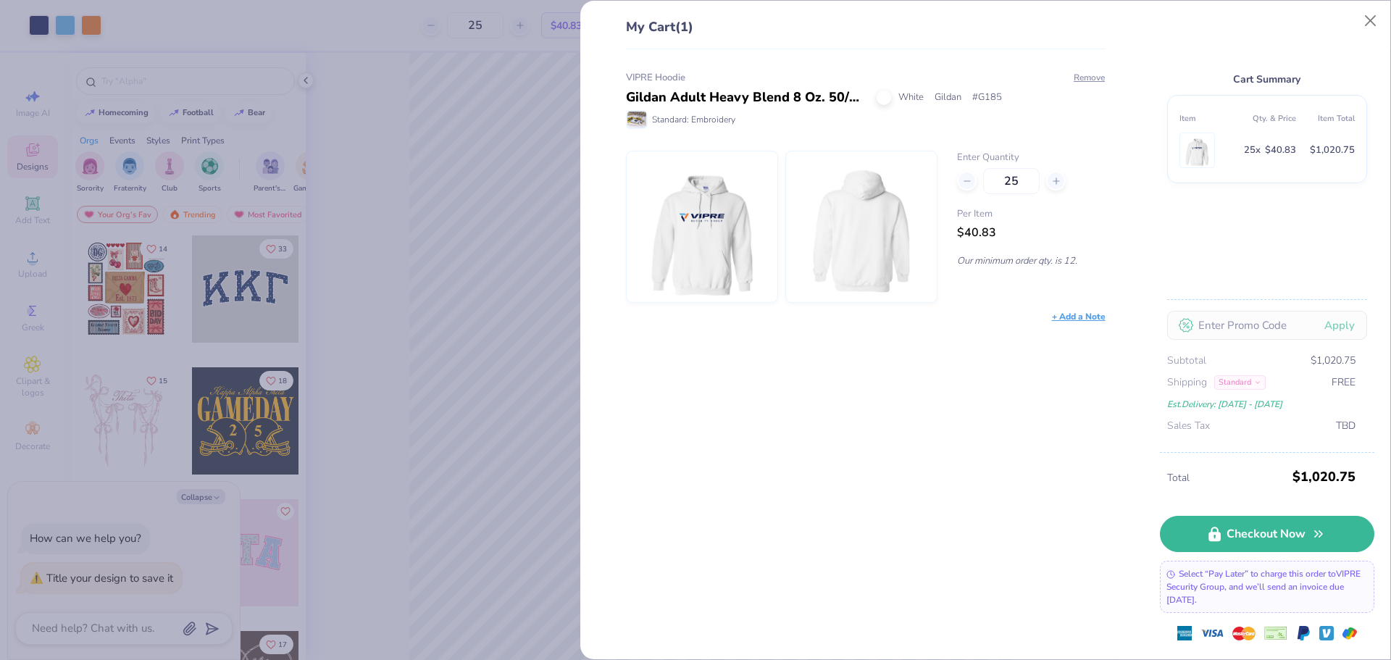
click at [1081, 314] on div "+ Add a Note" at bounding box center [1079, 316] width 54 height 13
click at [910, 418] on div "VIPRE Hoodie Gildan Adult Heavy Blend 8 Oz. 50/50 Hooded Sweatshirt White Gilda…" at bounding box center [860, 354] width 527 height 611
click at [409, 132] on div "My Cart (1) VIPRE Hoodie Gildan Adult Heavy Blend 8 Oz. 50/50 Hooded Sweatshirt…" at bounding box center [695, 330] width 1391 height 660
